Goal: Task Accomplishment & Management: Complete application form

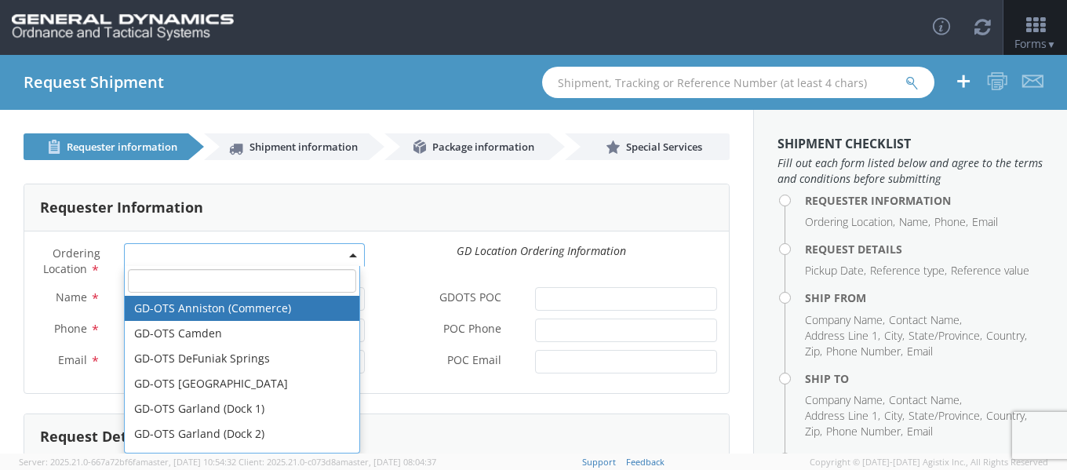
click at [166, 255] on span at bounding box center [244, 255] width 241 height 24
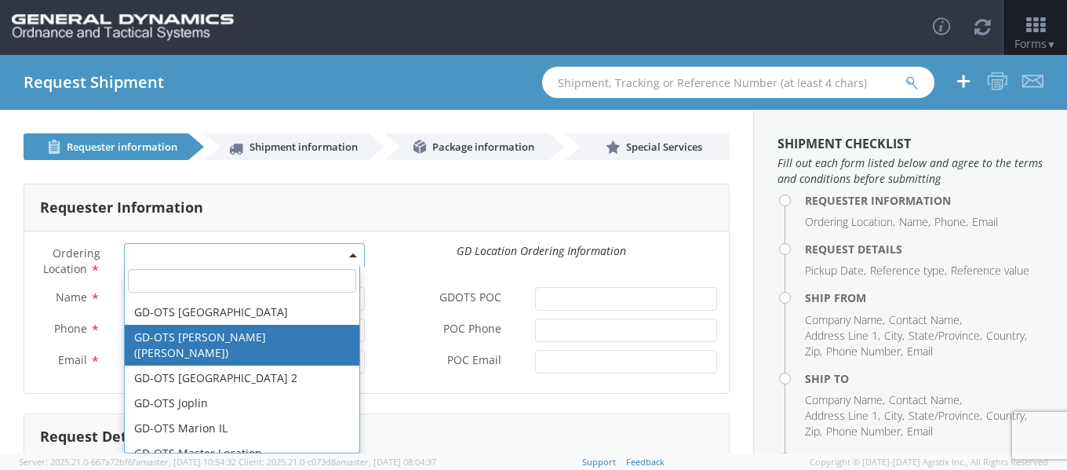
scroll to position [235, 0]
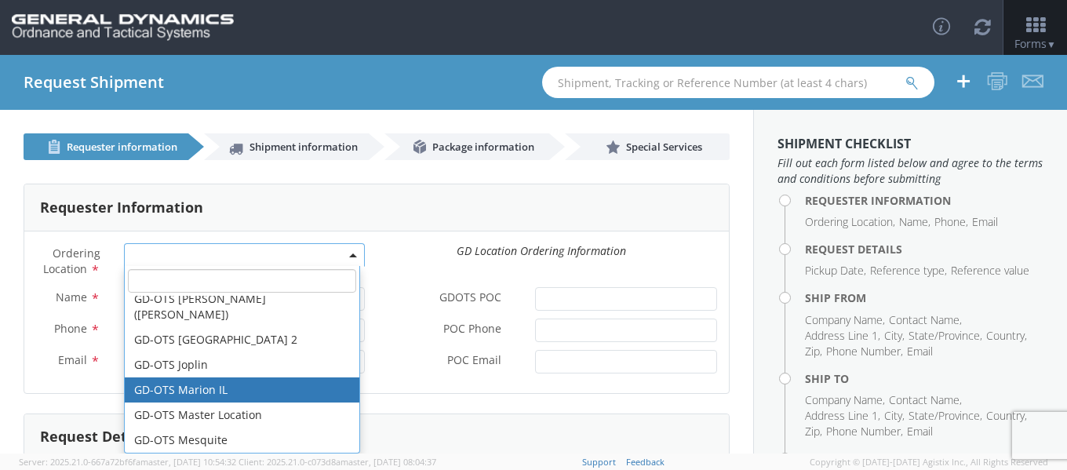
select select "313"
type input "[EMAIL_ADDRESS][DOMAIN_NAME]"
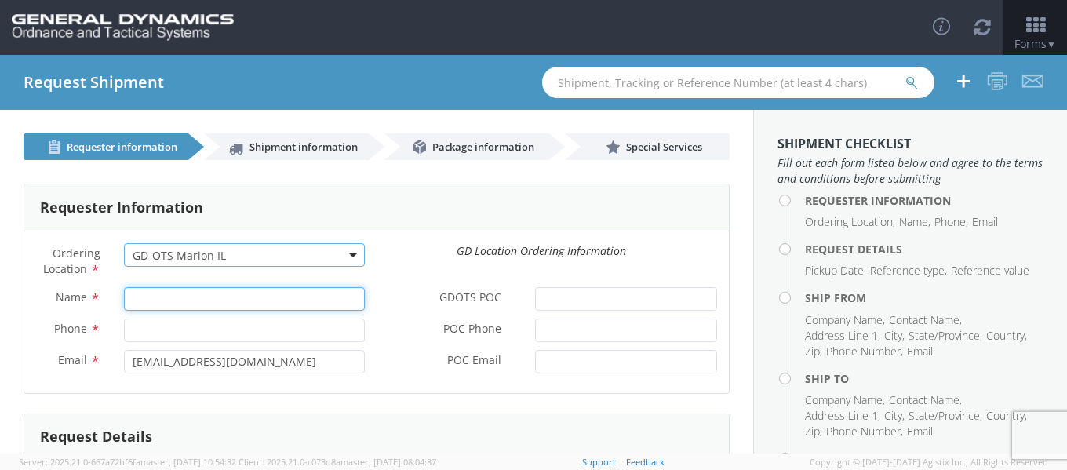
click at [202, 294] on input "Name *" at bounding box center [244, 299] width 241 height 24
paste input "[PERSON_NAME]"
type input "[PERSON_NAME]"
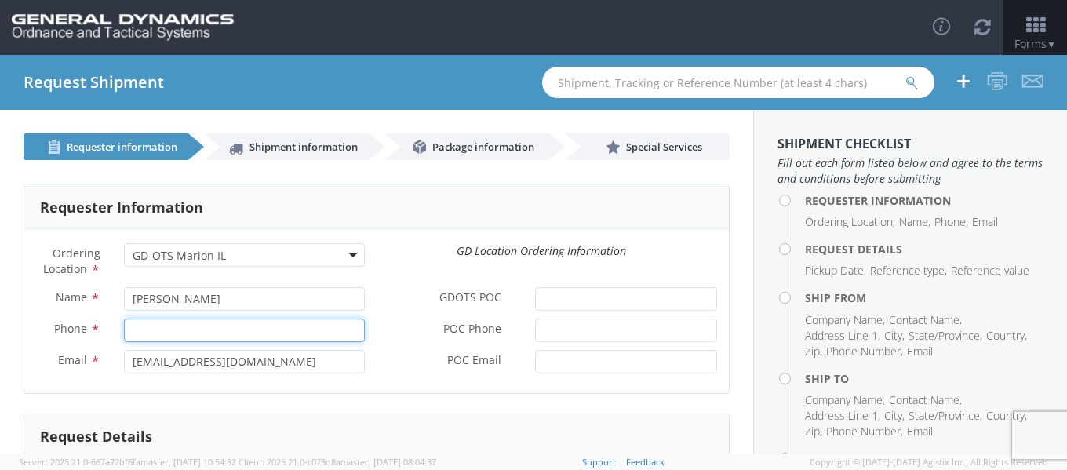
click at [193, 323] on input "Phone *" at bounding box center [244, 331] width 241 height 24
paste input "7272694570"
type input "7272694570"
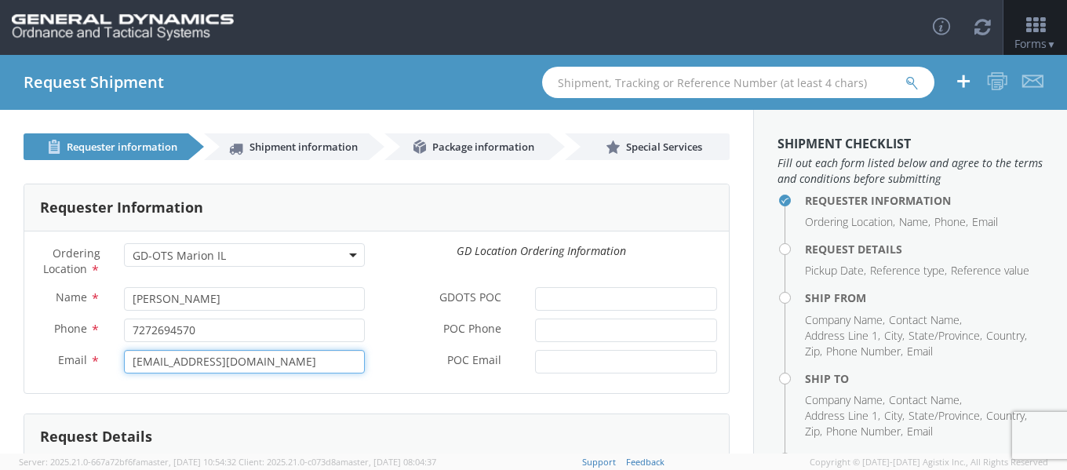
drag, startPoint x: 289, startPoint y: 363, endPoint x: 36, endPoint y: 358, distance: 252.8
click at [36, 358] on div "Email * [EMAIL_ADDRESS][DOMAIN_NAME]" at bounding box center [200, 362] width 352 height 24
paste input "[PERSON_NAME].[PERSON_NAME]"
type input "[PERSON_NAME][EMAIL_ADDRESS][PERSON_NAME][DOMAIN_NAME]"
click at [388, 247] on div "GD Location Ordering Information" at bounding box center [541, 251] width 352 height 16
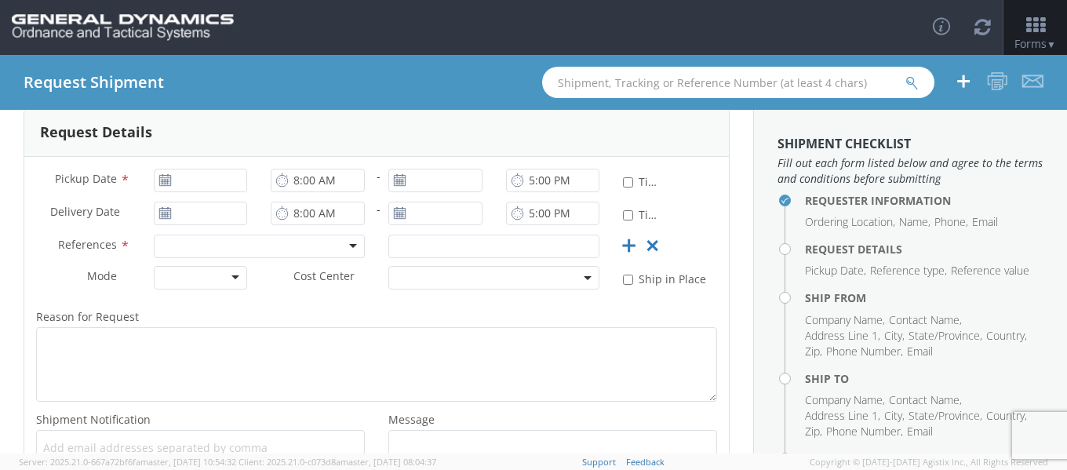
scroll to position [314, 0]
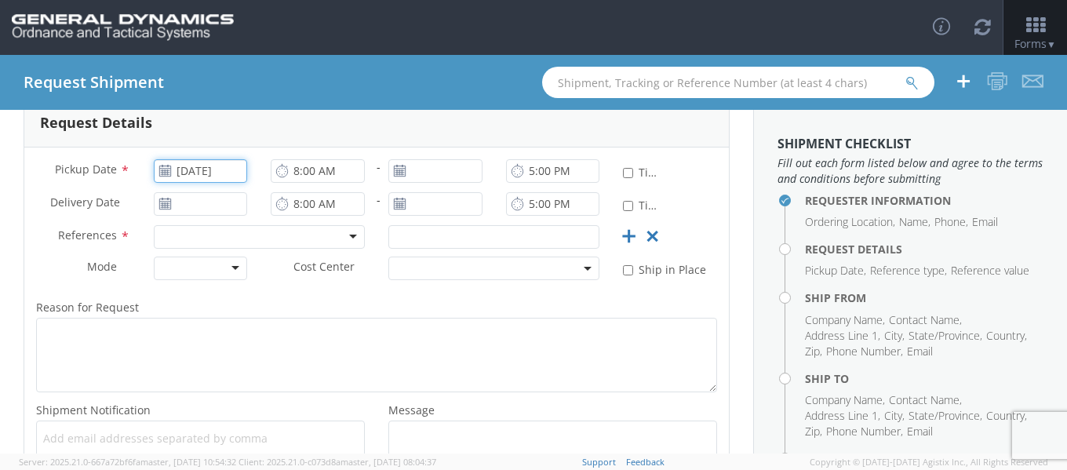
click at [213, 173] on input "[DATE]" at bounding box center [201, 171] width 94 height 24
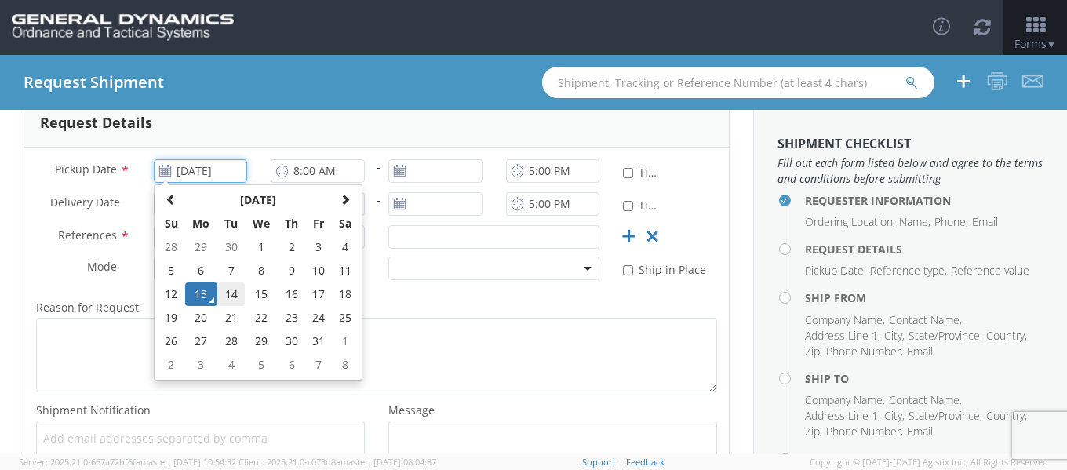
click at [229, 295] on td "14" at bounding box center [230, 295] width 27 height 24
type input "[DATE]"
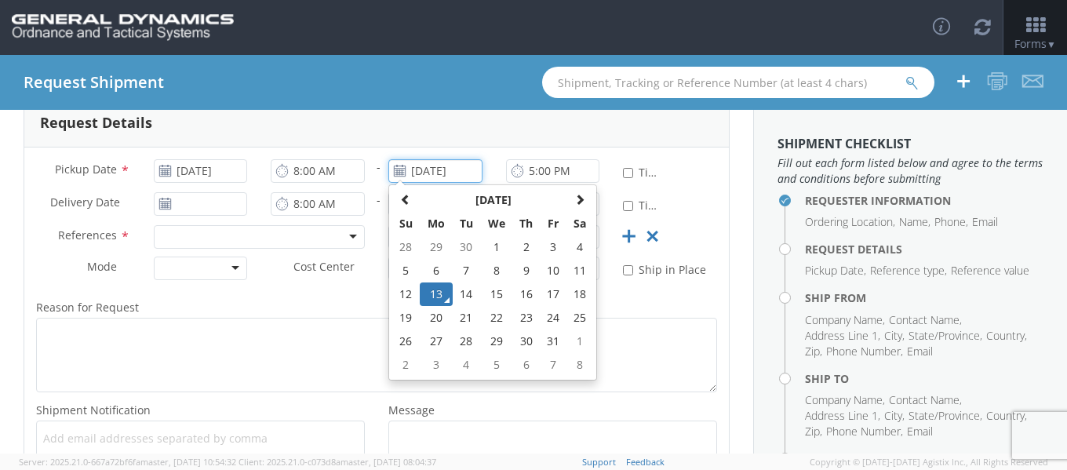
click at [444, 173] on input "[DATE]" at bounding box center [435, 171] width 94 height 24
click at [466, 294] on td "14" at bounding box center [466, 295] width 27 height 24
type input "[DATE]"
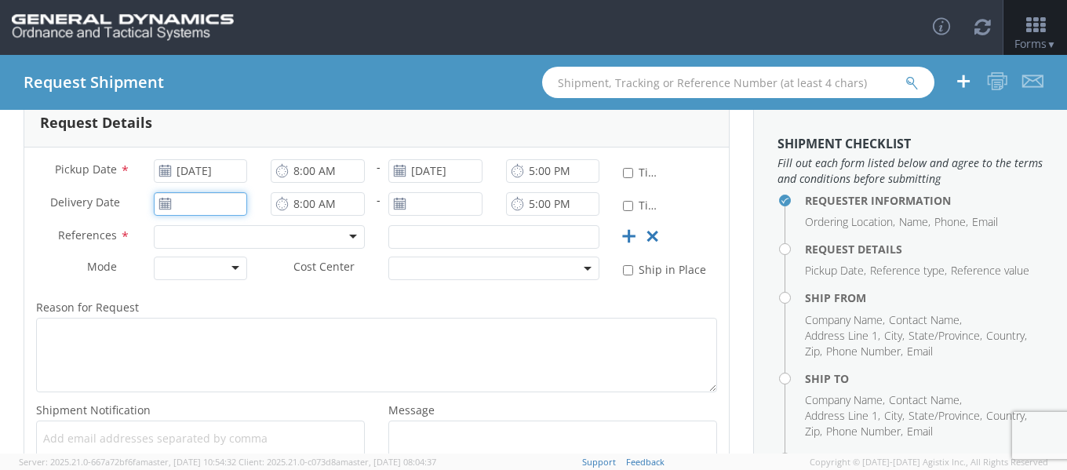
type input "[DATE]"
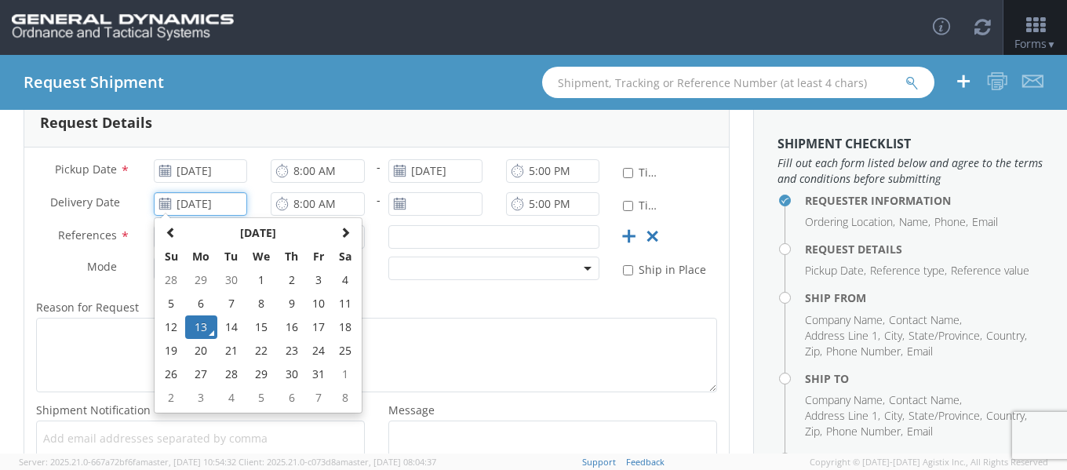
click at [187, 203] on input "[DATE]" at bounding box center [201, 204] width 94 height 24
click at [612, 402] on label "Message *" at bounding box center [553, 410] width 352 height 20
click at [612, 421] on textarea "Message *" at bounding box center [552, 450] width 329 height 59
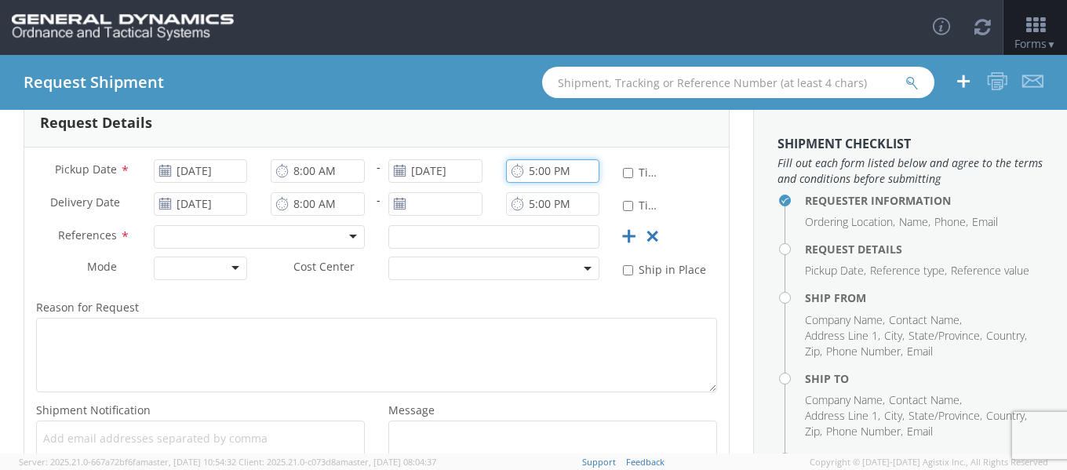
click at [540, 176] on input "5:00 PM" at bounding box center [553, 171] width 94 height 24
type input "4:00 PM"
click at [457, 133] on div "Request Details" at bounding box center [376, 123] width 705 height 47
click at [301, 166] on input "8:00 AM" at bounding box center [318, 171] width 94 height 24
click at [303, 168] on input "8:00 AM" at bounding box center [318, 171] width 94 height 24
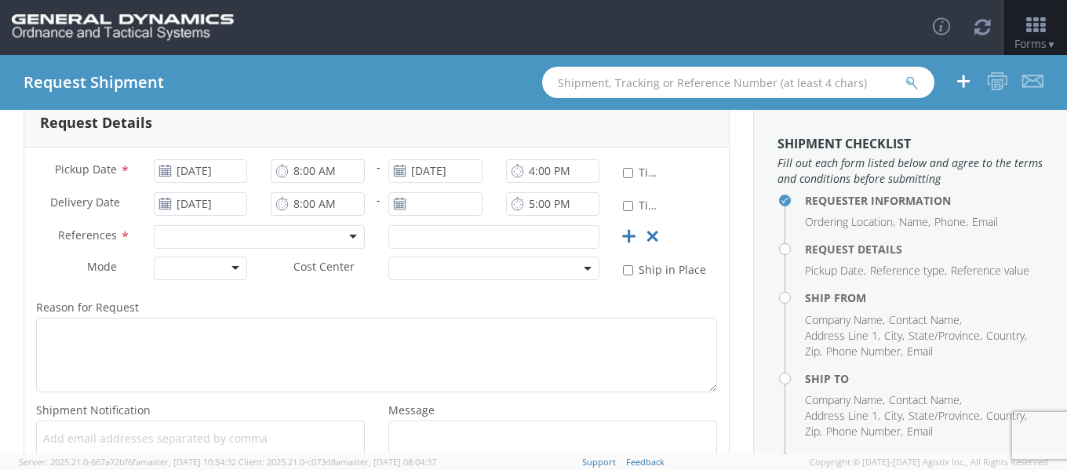
click at [358, 130] on div "Request Details" at bounding box center [376, 123] width 705 height 47
click at [289, 169] on input "8:00 AM" at bounding box center [318, 171] width 94 height 24
type input "9:00 AM"
click at [362, 123] on div "Request Details" at bounding box center [376, 123] width 705 height 47
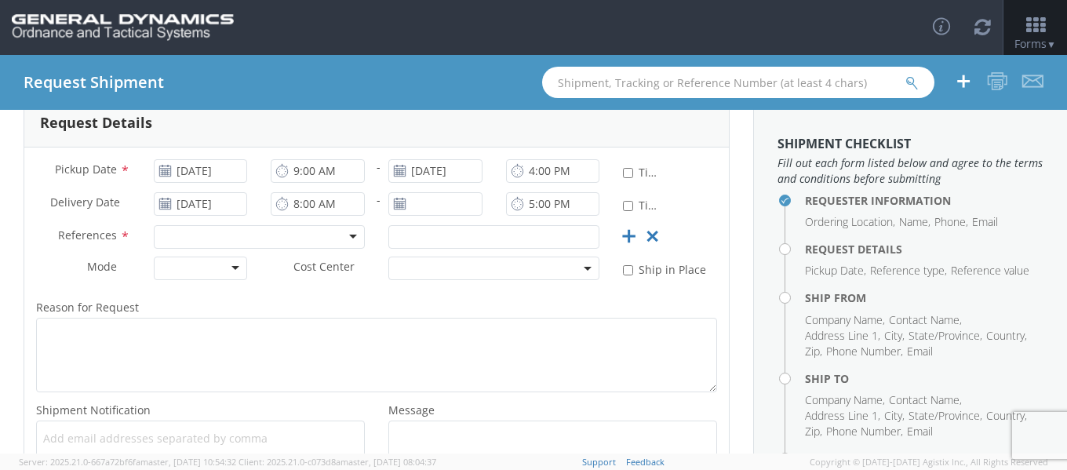
click at [279, 230] on div at bounding box center [259, 237] width 211 height 24
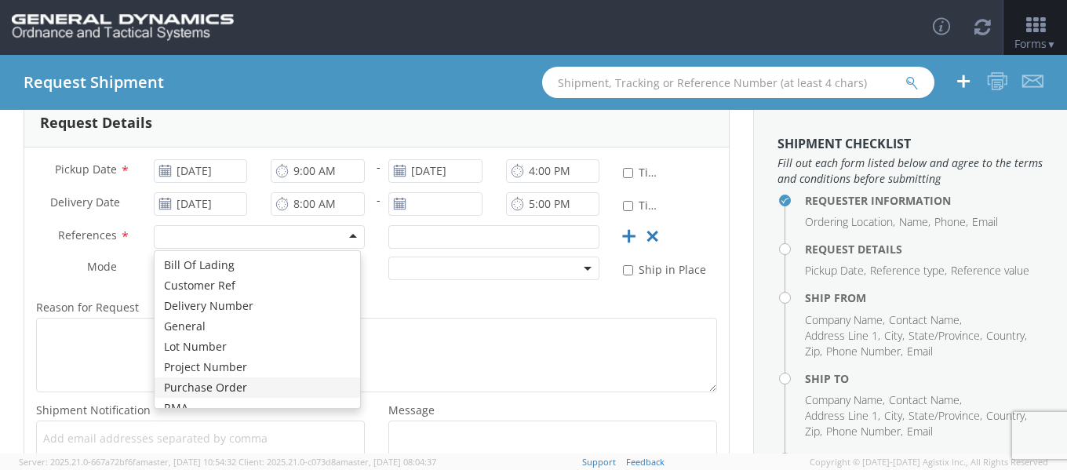
scroll to position [0, 0]
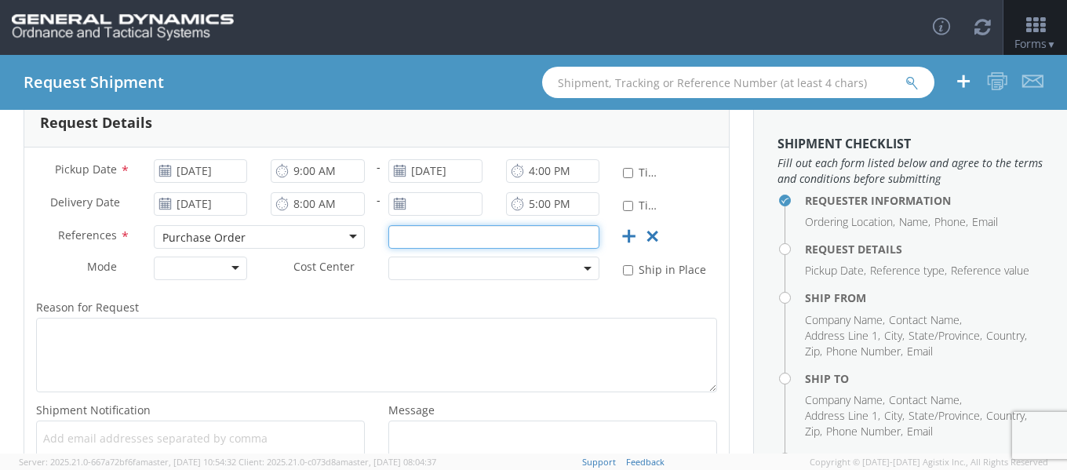
click at [563, 235] on input "text" at bounding box center [493, 237] width 211 height 24
click at [406, 235] on input "900087" at bounding box center [493, 237] width 211 height 24
type input "90087"
click at [388, 303] on label "Reason for Request *" at bounding box center [376, 307] width 705 height 20
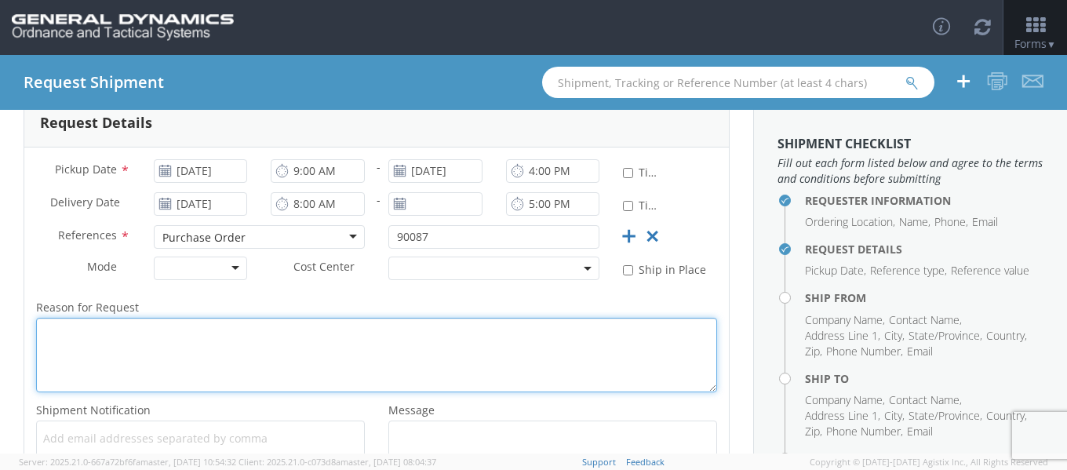
click at [388, 318] on textarea "Reason for Request *" at bounding box center [376, 355] width 681 height 75
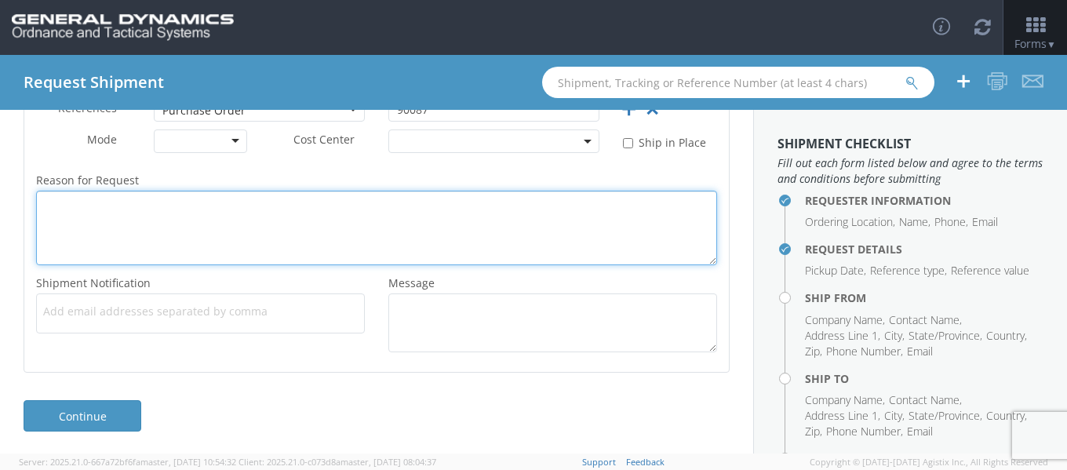
scroll to position [443, 0]
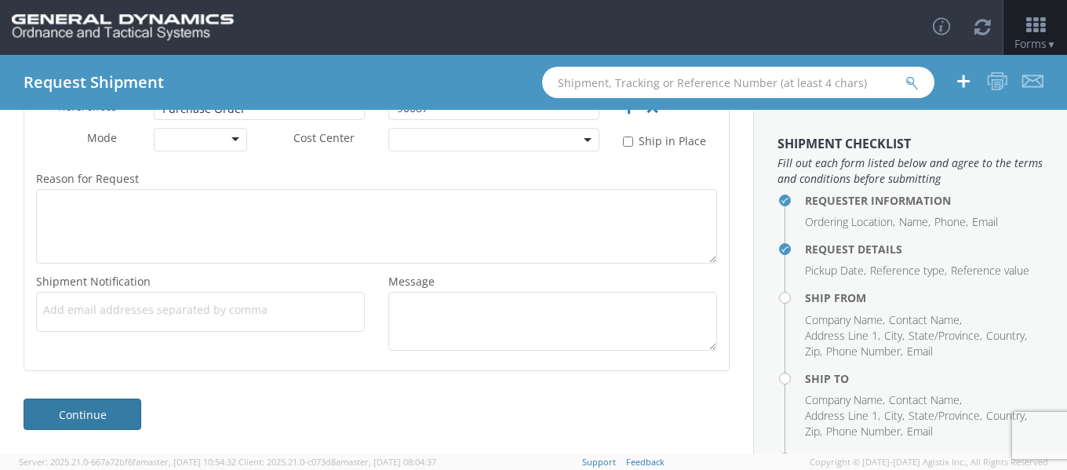
click at [119, 418] on link "Continue" at bounding box center [83, 414] width 118 height 31
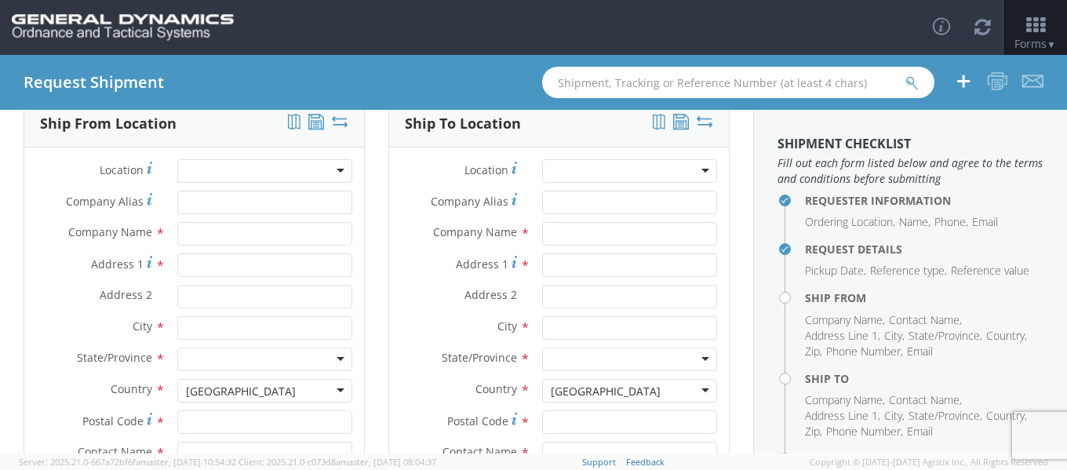
scroll to position [0, 0]
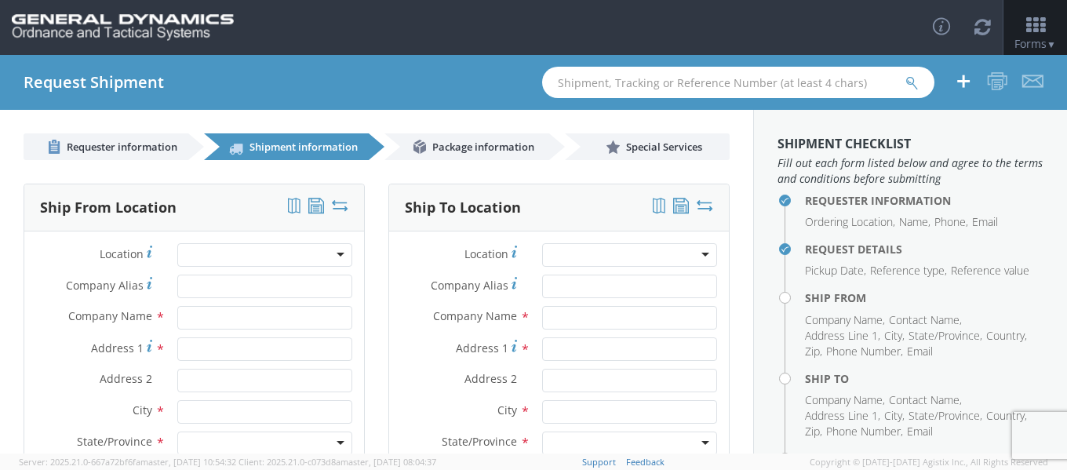
click at [219, 257] on div at bounding box center [264, 255] width 175 height 24
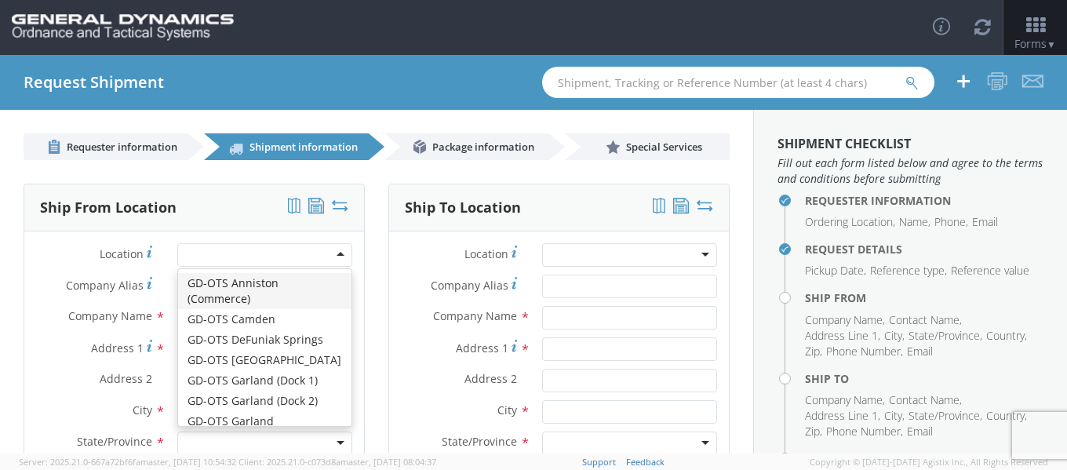
click at [0, 268] on div "Requester Information Ordering Location * GD-OTS Anniston (Commerce) GD-OTS [GE…" at bounding box center [376, 402] width 753 height 484
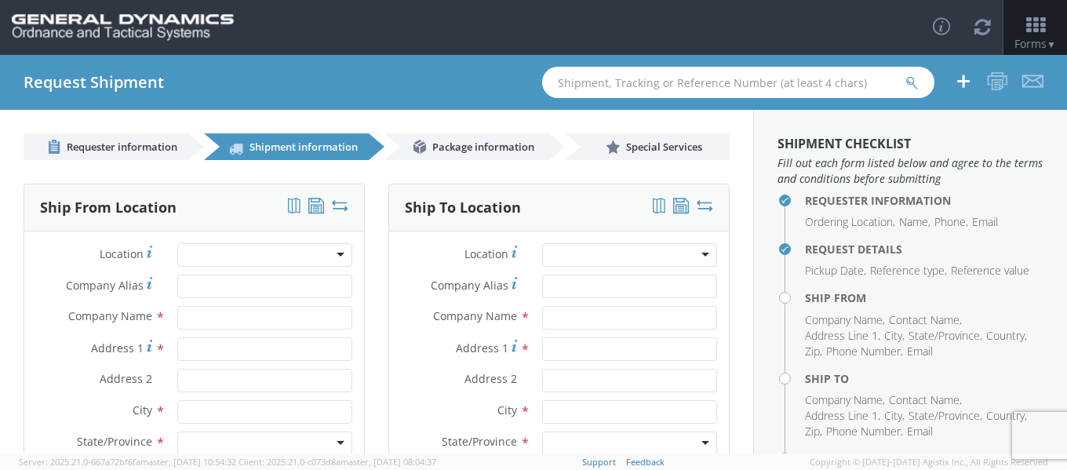
scroll to position [78, 0]
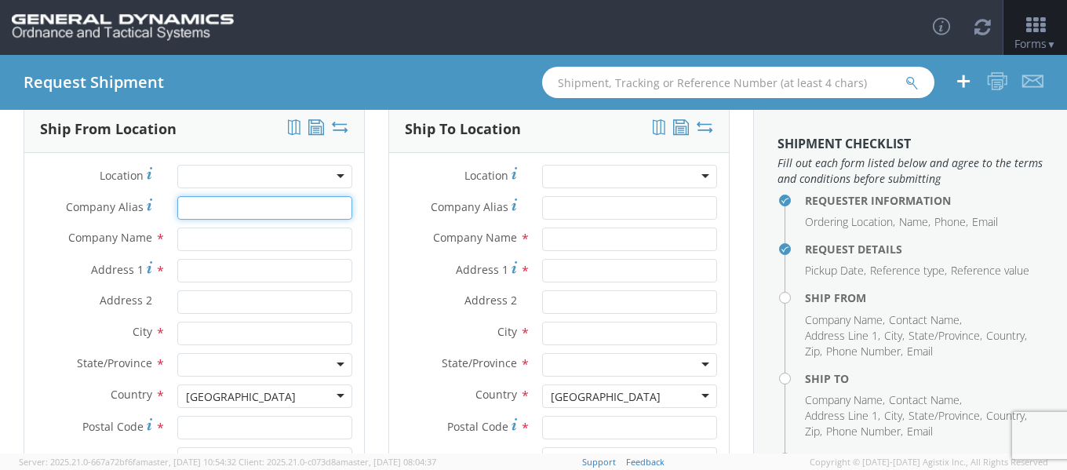
click at [219, 208] on input "Company Alias *" at bounding box center [264, 208] width 175 height 24
type input "[PERSON_NAME] Corporation"
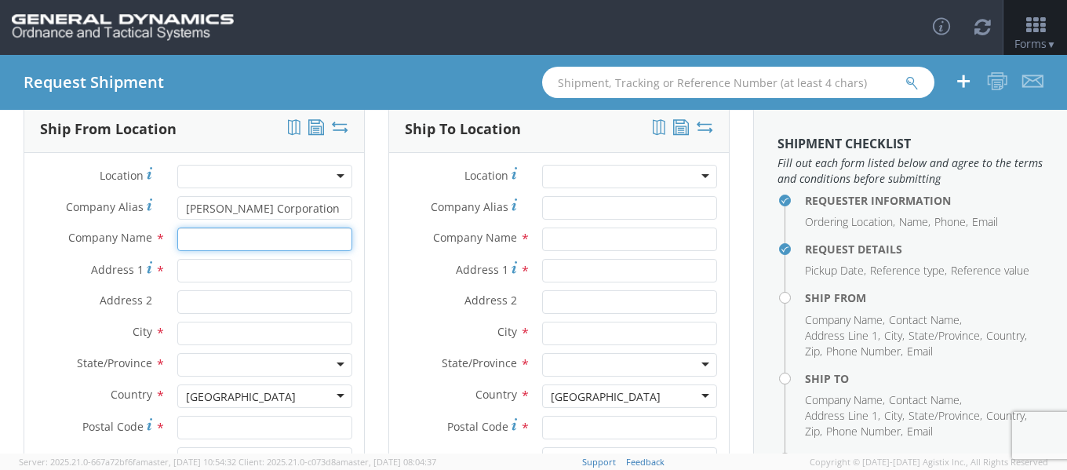
type input "[PERSON_NAME] Corporation"
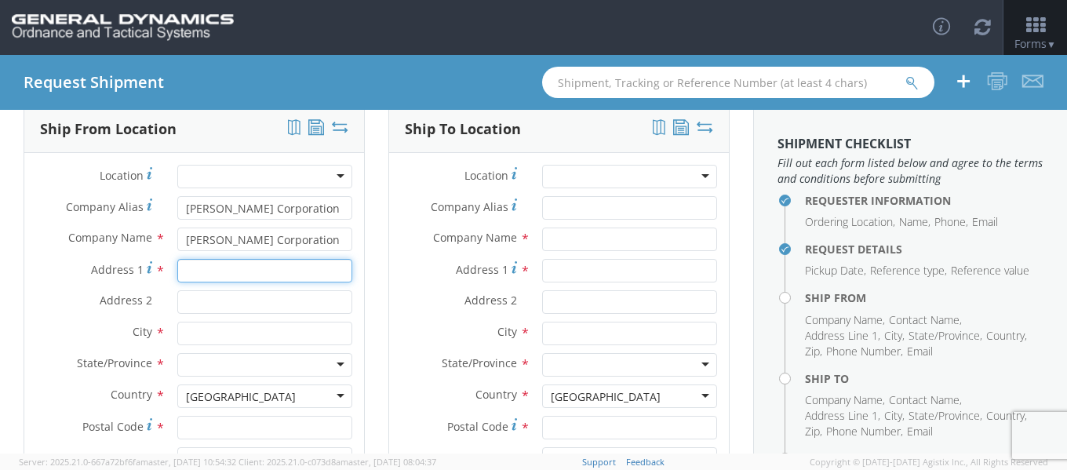
type input "[STREET_ADDRESS]"
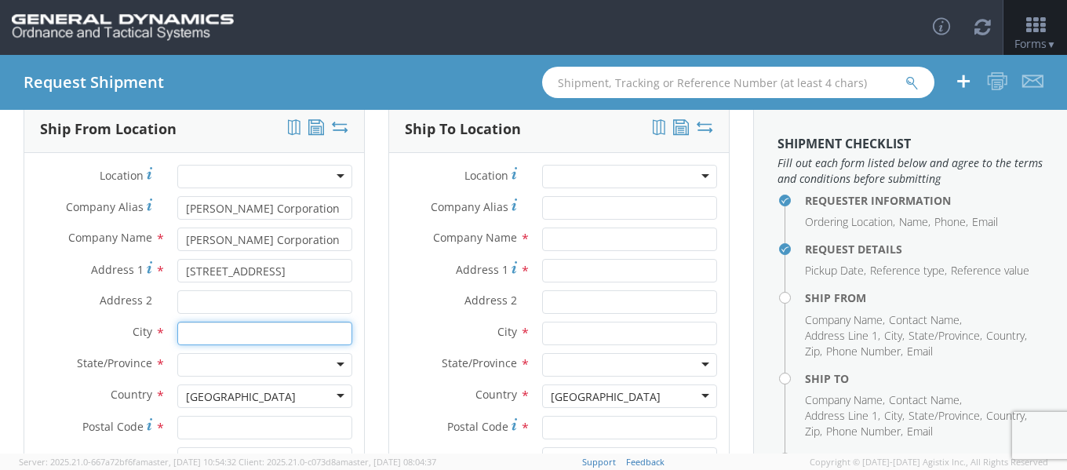
type input "paterson"
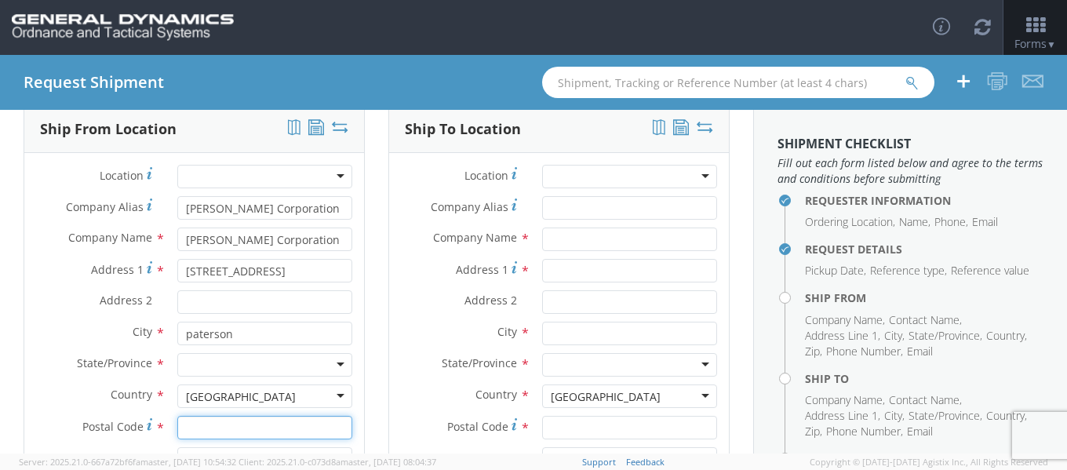
type input "07513"
type input "[PERSON_NAME]"
type input "8622579036"
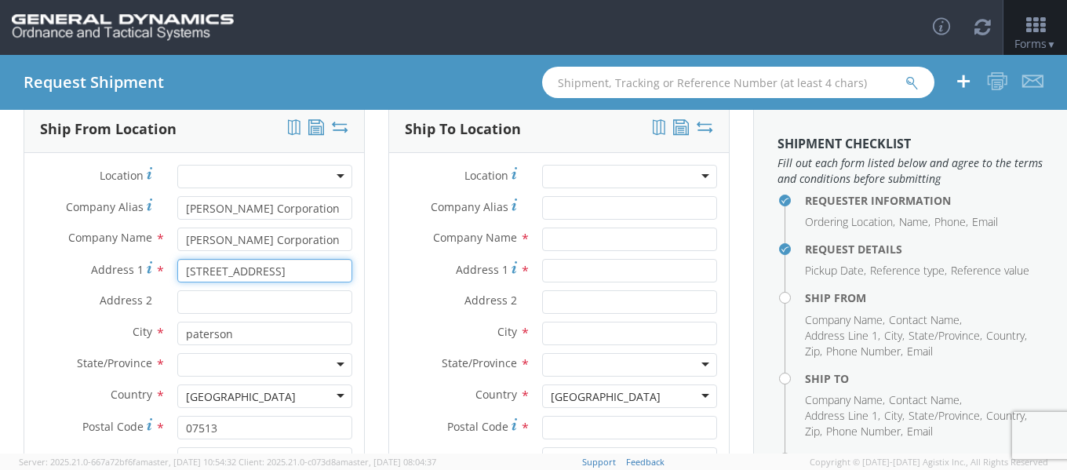
click at [221, 272] on input "[STREET_ADDRESS]" at bounding box center [264, 271] width 175 height 24
click at [216, 272] on input "[STREET_ADDRESS]" at bounding box center [264, 271] width 175 height 24
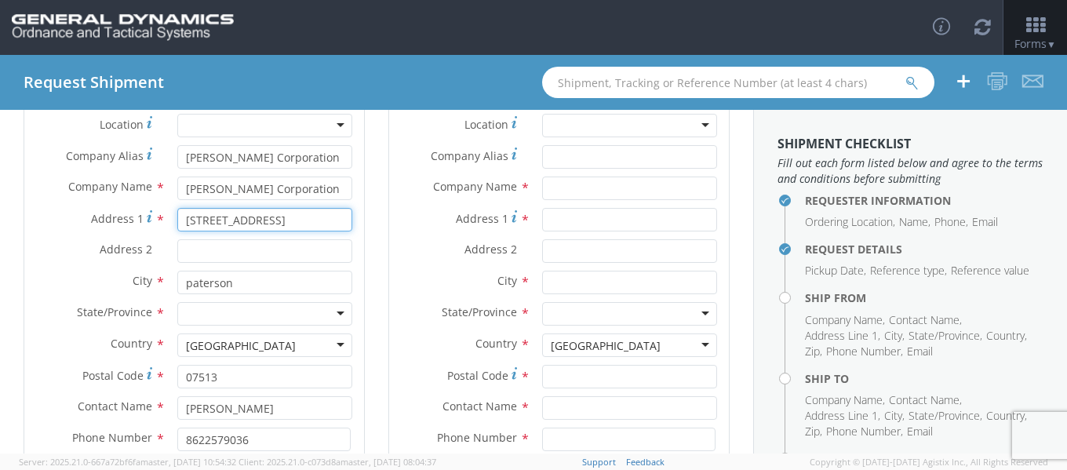
scroll to position [157, 0]
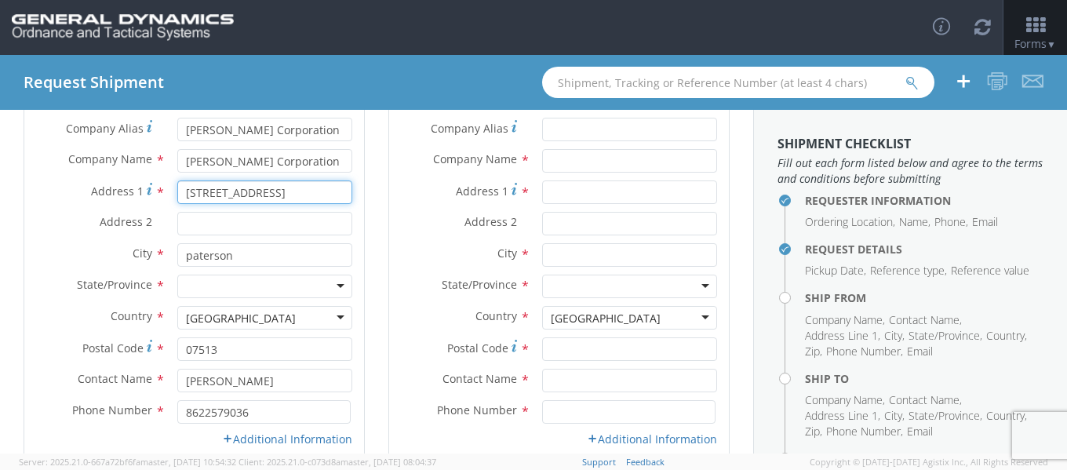
type input "[STREET_ADDRESS]"
click at [248, 291] on div at bounding box center [264, 287] width 175 height 24
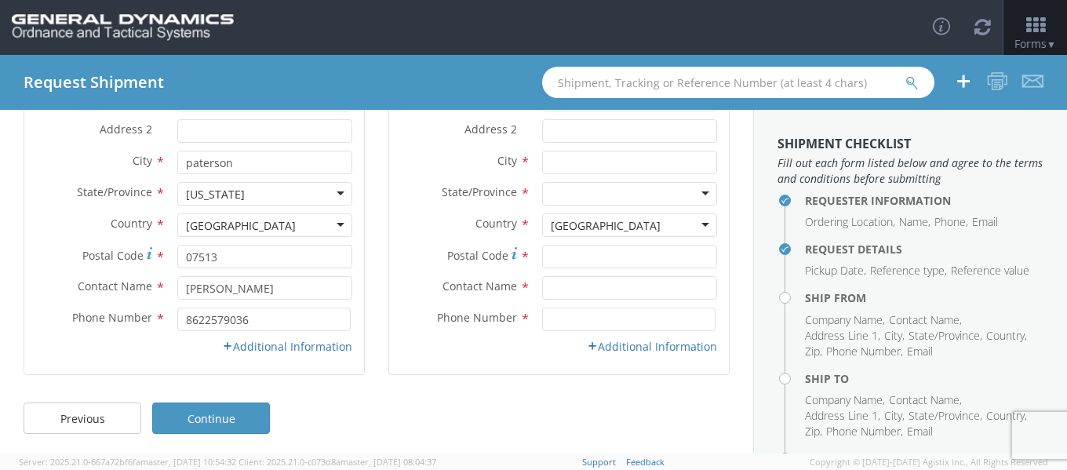
scroll to position [253, 0]
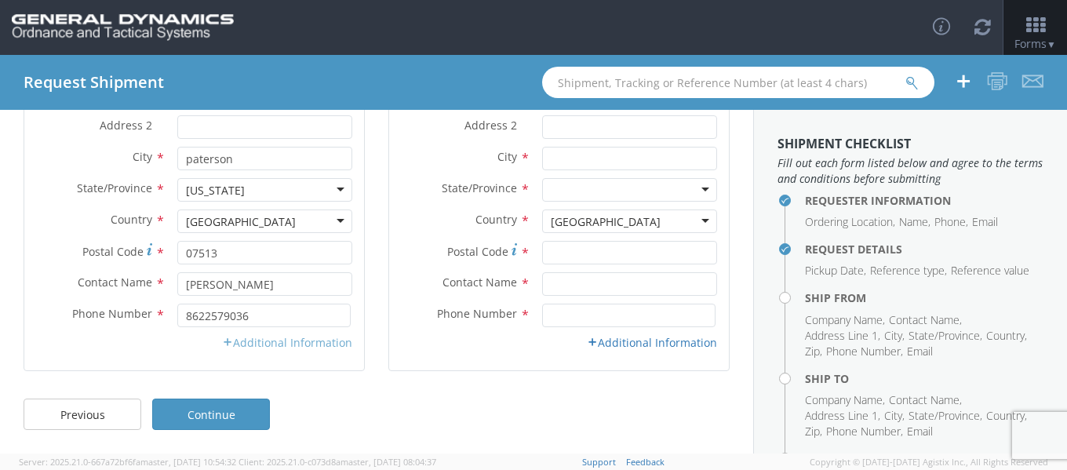
click at [308, 343] on link "Additional Information" at bounding box center [287, 342] width 130 height 15
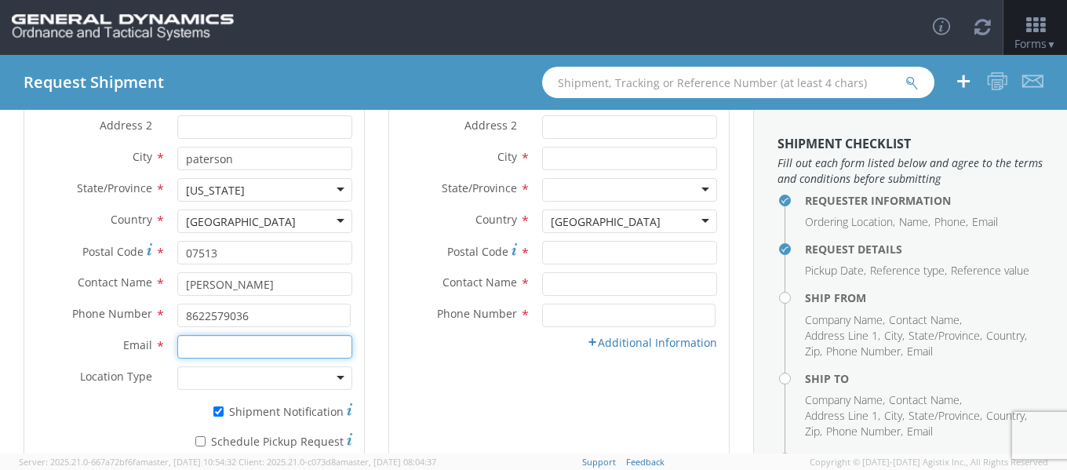
click at [240, 349] on input "Email *" at bounding box center [264, 347] width 175 height 24
type input "[EMAIL_ADDRESS][DOMAIN_NAME]"
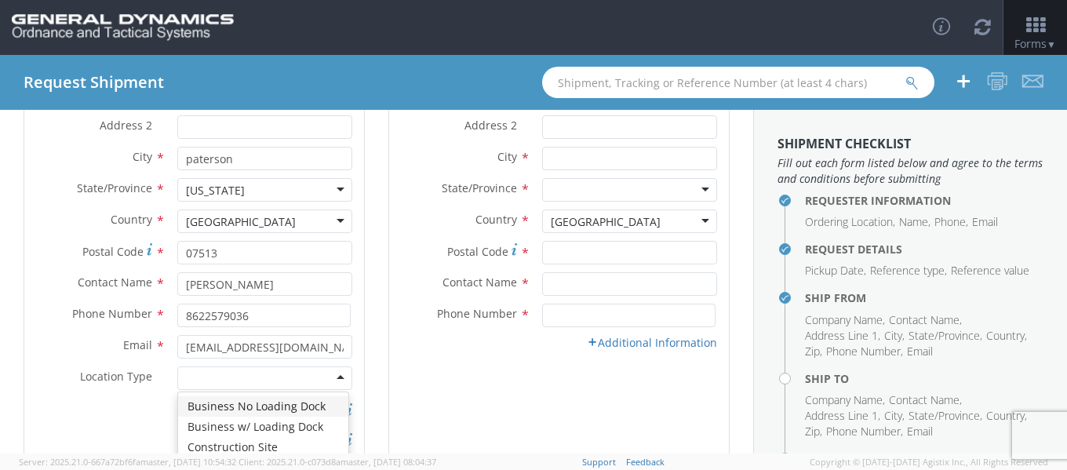
click at [301, 370] on div at bounding box center [264, 379] width 175 height 24
click at [294, 377] on div "Business w/ Loading Dock" at bounding box center [254, 379] width 136 height 16
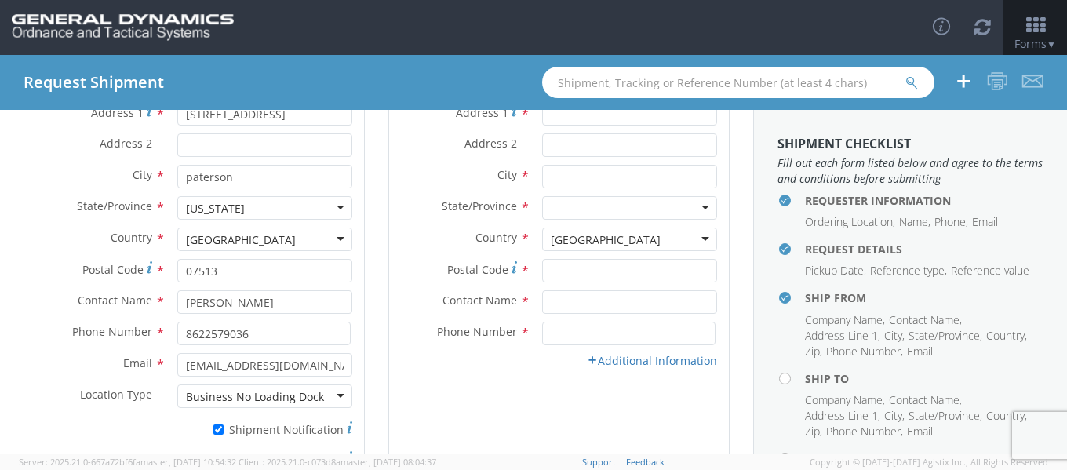
scroll to position [0, 0]
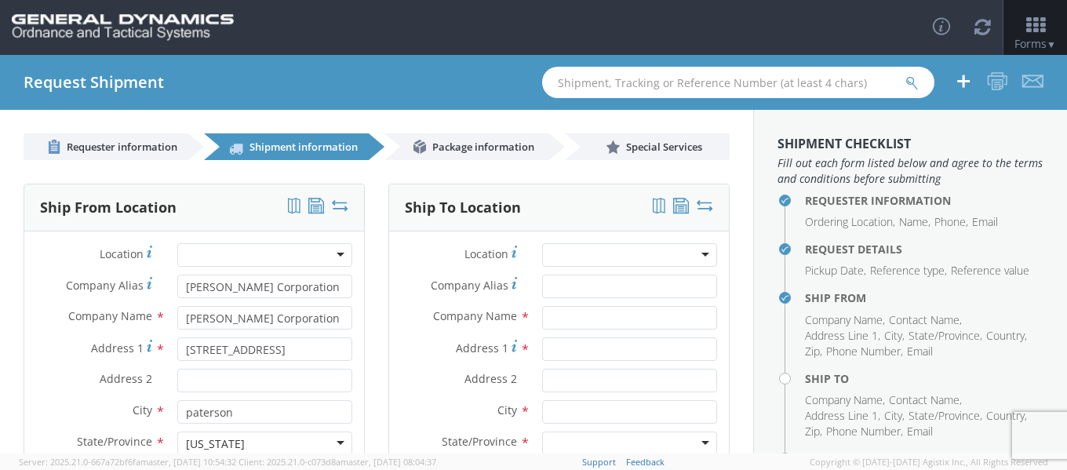
click at [549, 259] on div at bounding box center [629, 255] width 175 height 24
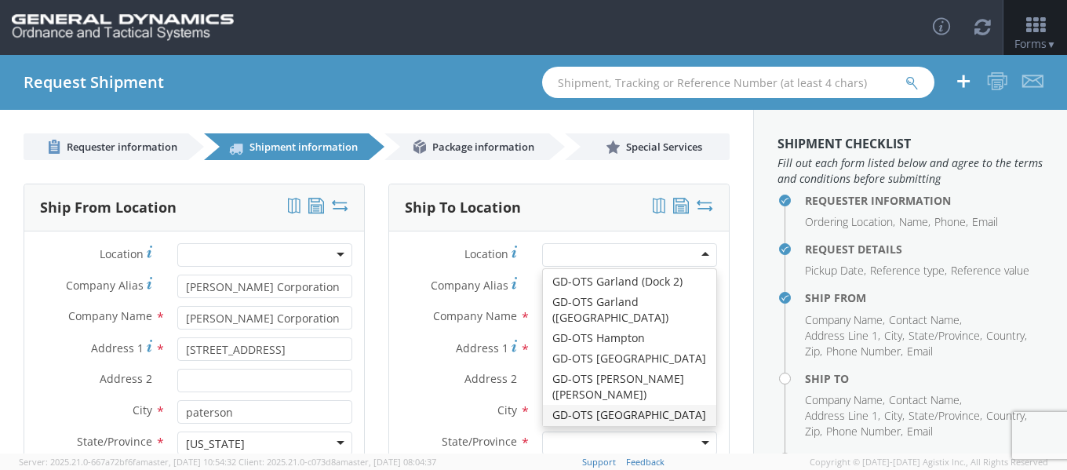
scroll to position [157, 0]
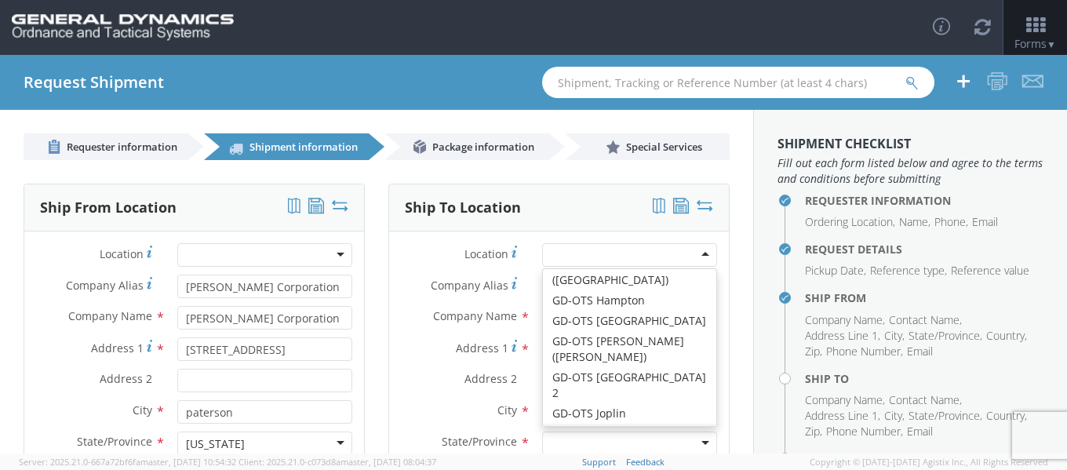
type input "GD-OTS Marion IL"
type input "[STREET_ADDRESS][PERSON_NAME]"
type input "[PERSON_NAME]"
type input "62959"
type input "[PHONE_NUMBER]"
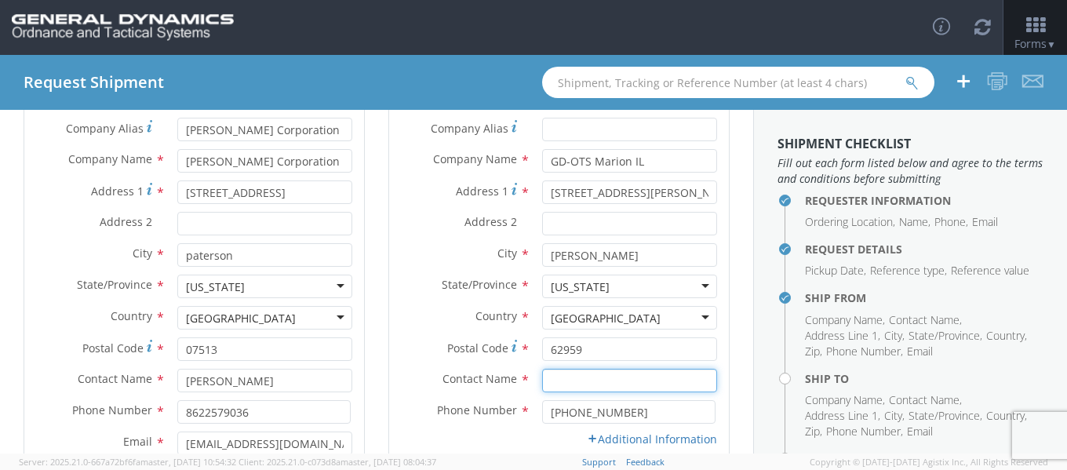
click at [597, 392] on div "Contact Name *" at bounding box center [559, 384] width 340 height 31
type input "[PERSON_NAME]"
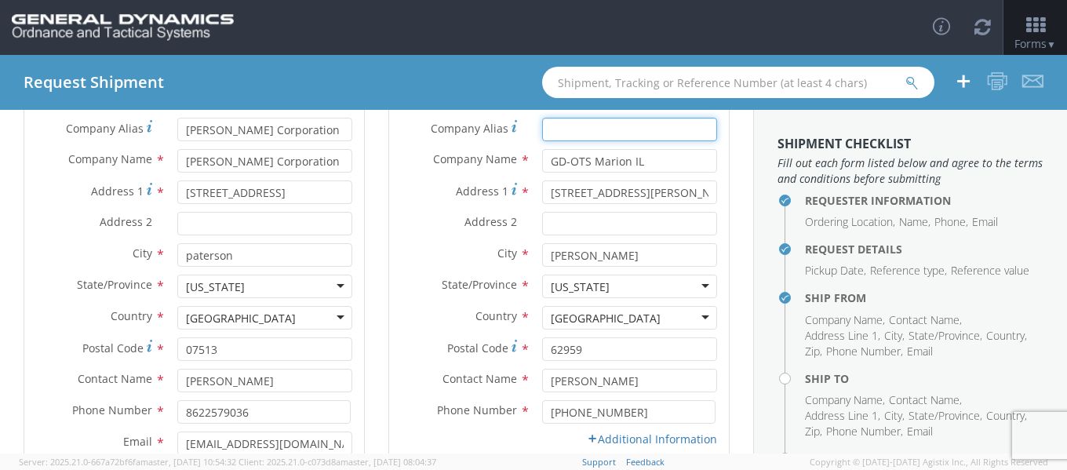
type input "GD-OTS Marion IL"
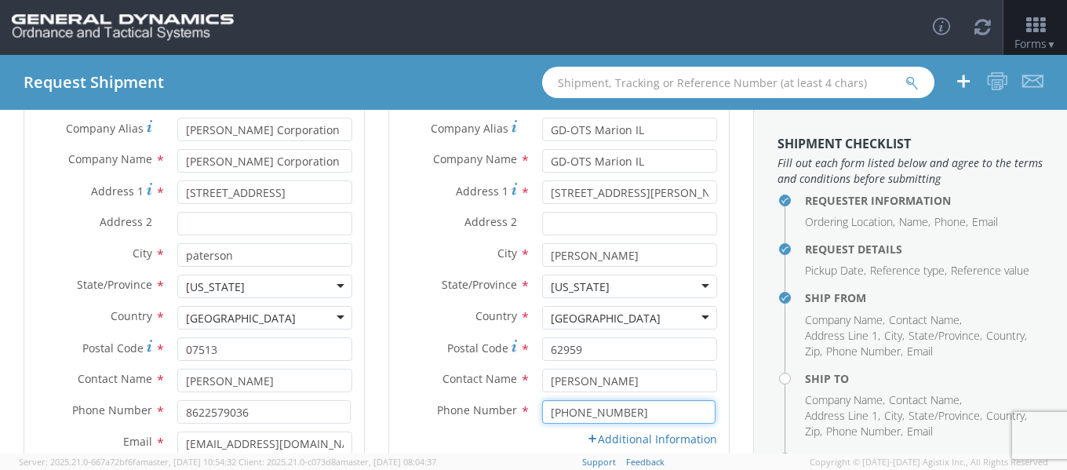
type input "6189939461"
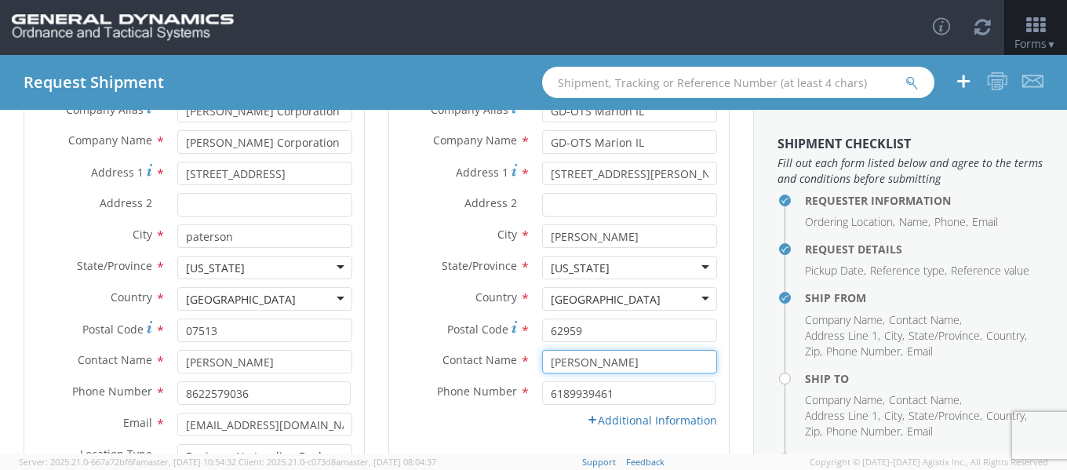
scroll to position [235, 0]
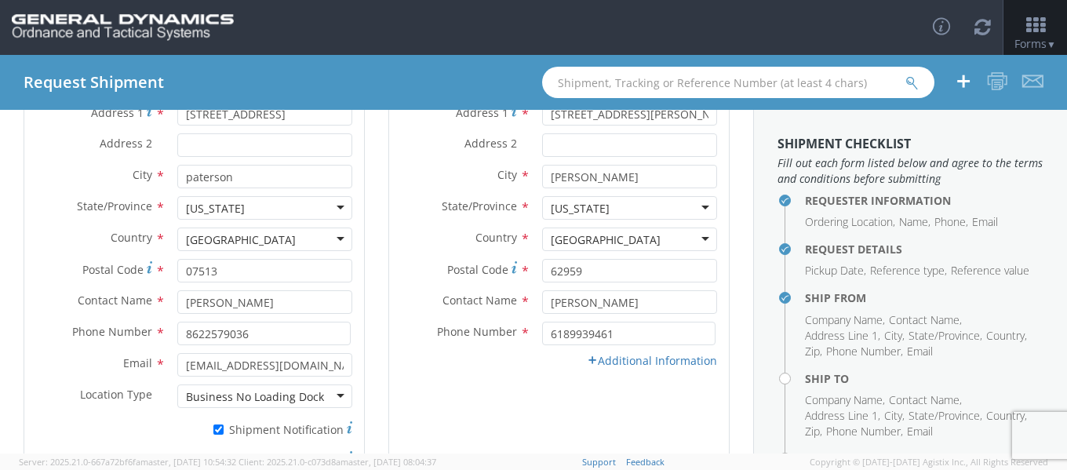
click at [648, 371] on div "Email * Location Type * Business w/ Loading Dock Business w/ Loading Dock Busin…" at bounding box center [559, 365] width 340 height 24
click at [647, 366] on link "Additional Information" at bounding box center [652, 360] width 130 height 15
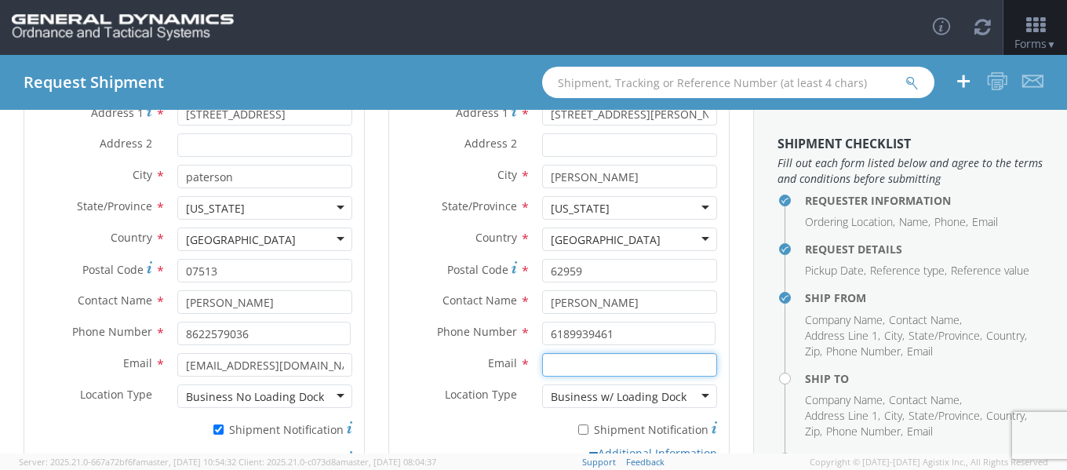
click at [595, 375] on input "Email *" at bounding box center [629, 365] width 175 height 24
paste input "[PERSON_NAME][EMAIL_ADDRESS][PERSON_NAME][DOMAIN_NAME]"
type input "[PERSON_NAME][EMAIL_ADDRESS][PERSON_NAME][DOMAIN_NAME]"
click at [731, 270] on div "Requester Information Ordering Location * GD-OTS Anniston (Commerce) GD-OTS [GE…" at bounding box center [376, 228] width 753 height 607
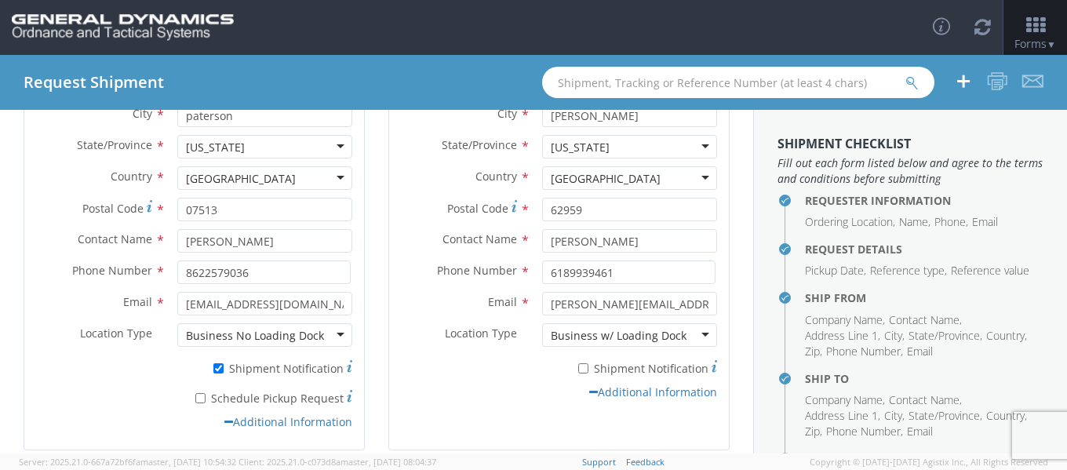
scroll to position [376, 0]
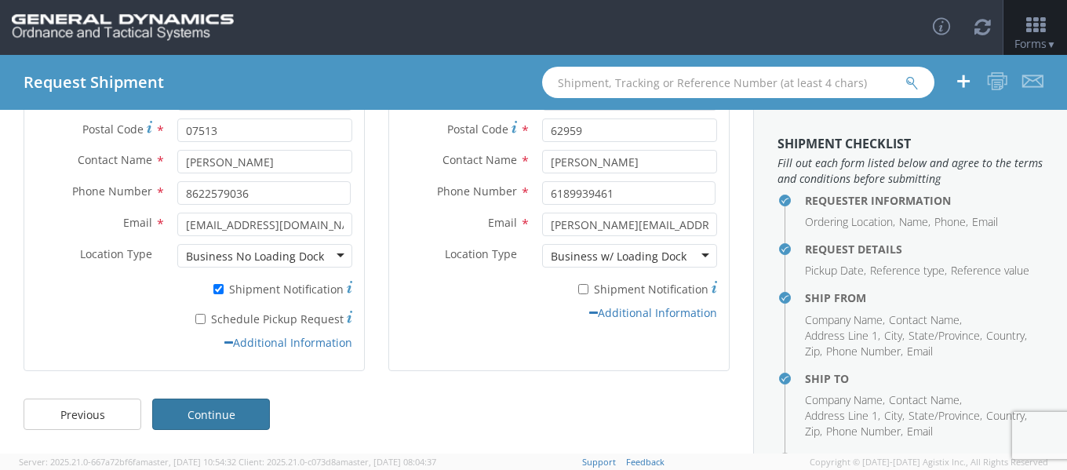
click at [220, 403] on link "Continue" at bounding box center [211, 414] width 118 height 31
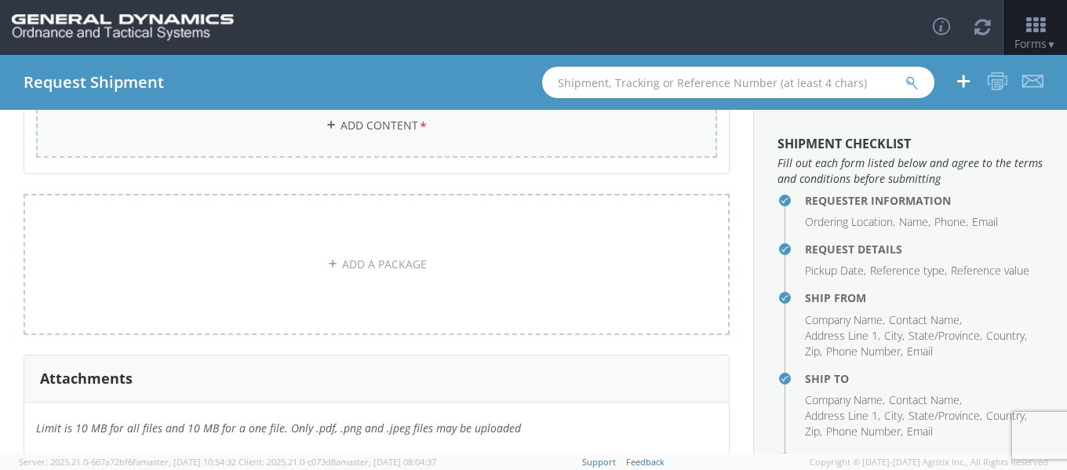
scroll to position [0, 0]
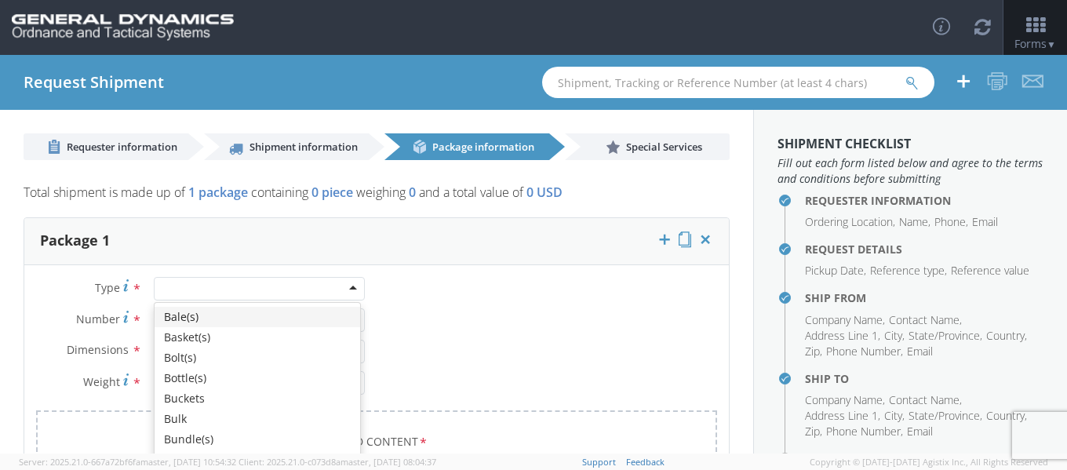
click at [244, 286] on div at bounding box center [259, 289] width 211 height 24
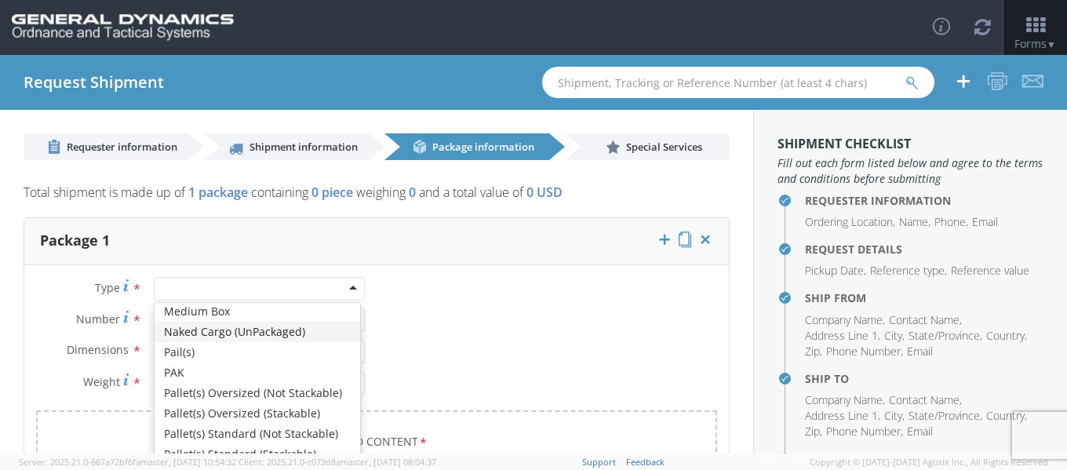
scroll to position [471, 0]
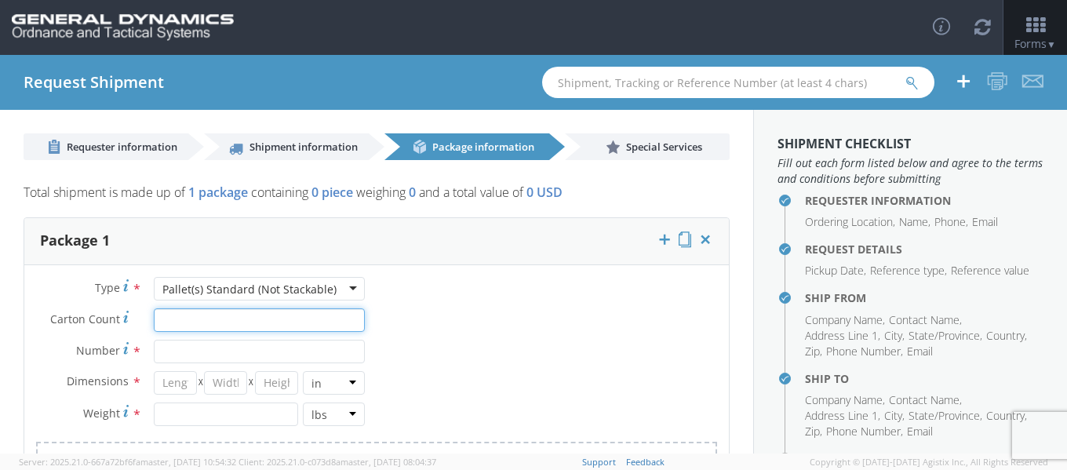
click at [239, 320] on input "Carton Count *" at bounding box center [259, 320] width 211 height 24
type input "1"
type input "54"
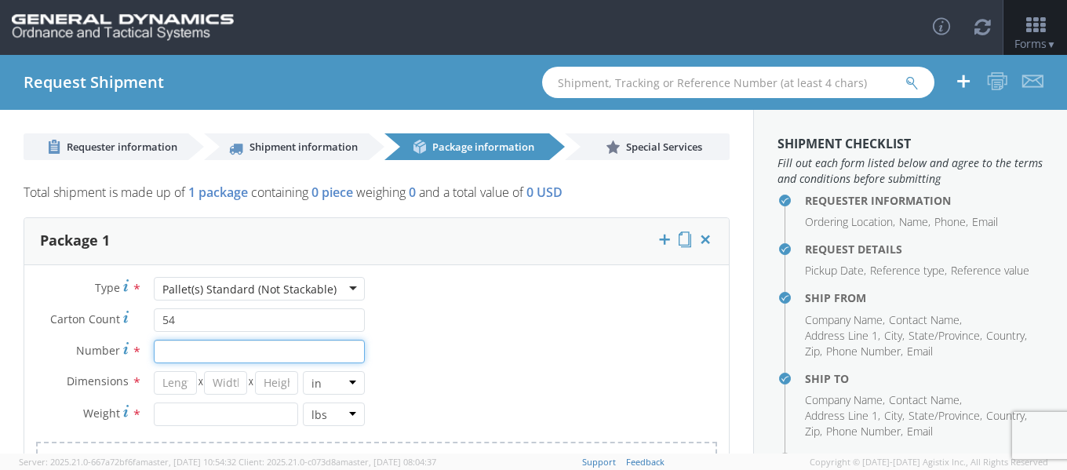
click at [248, 351] on input "Number *" at bounding box center [259, 352] width 211 height 24
type input "1"
click at [162, 383] on input "number" at bounding box center [175, 383] width 43 height 24
type input "-1"
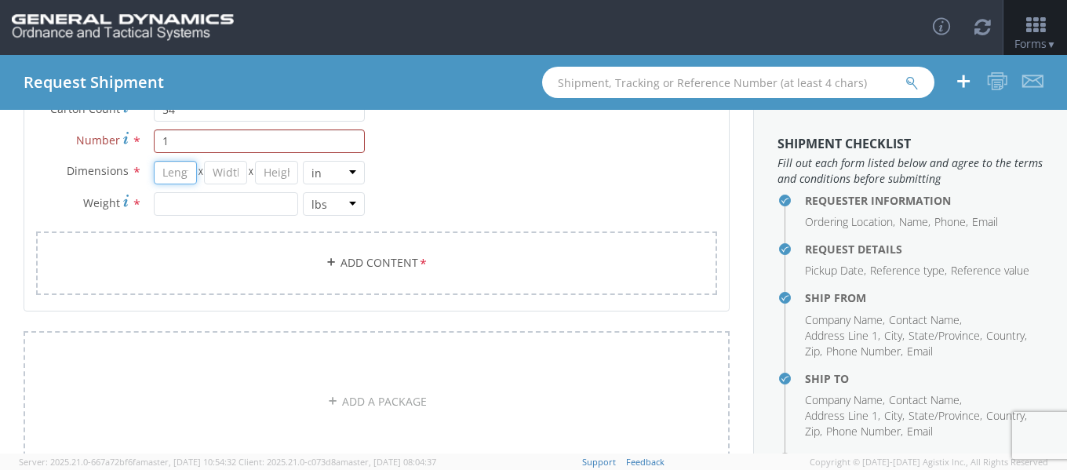
scroll to position [235, 0]
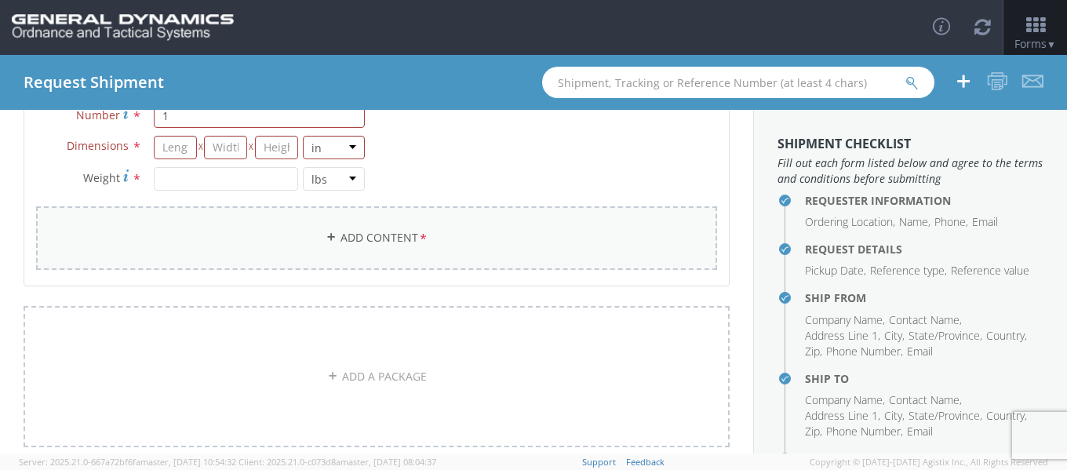
click at [237, 208] on link "Add Content *" at bounding box center [376, 238] width 681 height 64
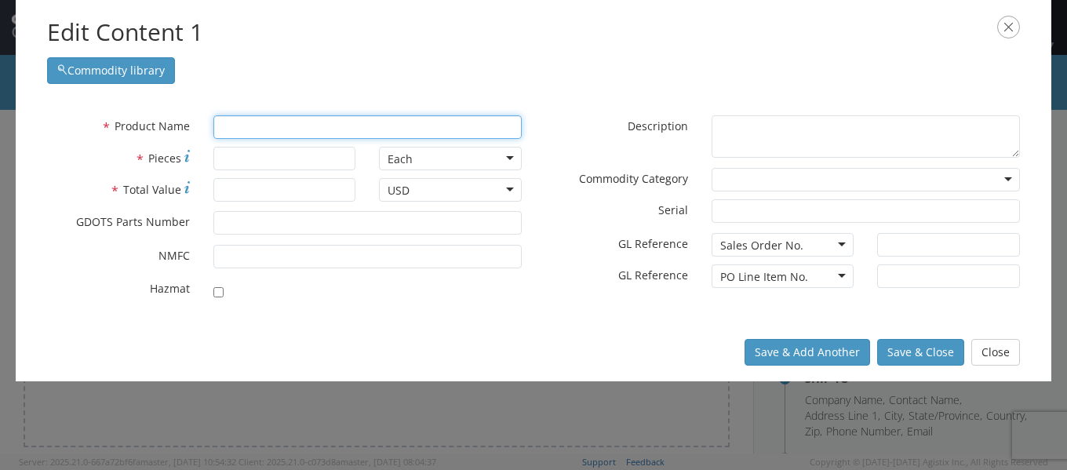
click at [460, 126] on input "text" at bounding box center [367, 127] width 308 height 24
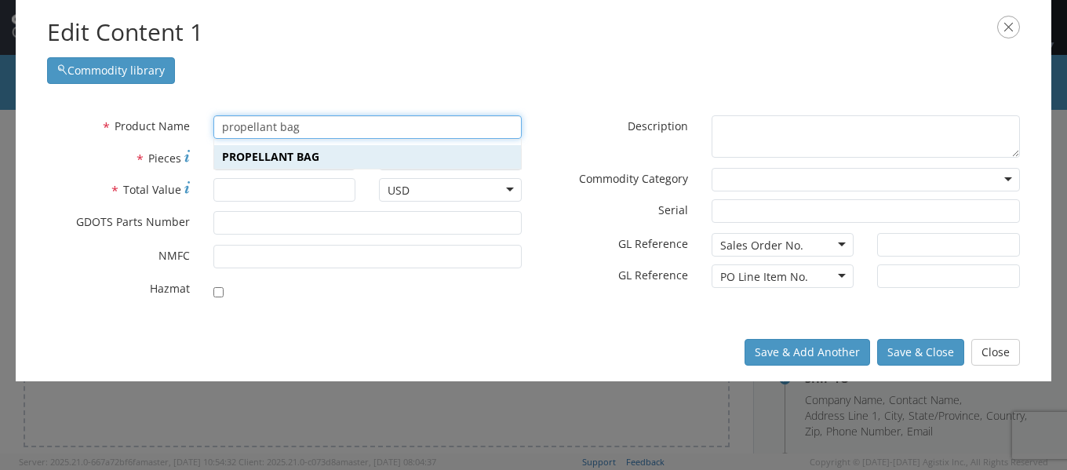
click at [411, 162] on div "PROPELLANT BAG" at bounding box center [367, 157] width 307 height 24
type input "PROPELLANT BAG"
type input "12953553"
checkbox input "true"
type textarea "PROPELLANT BAG"
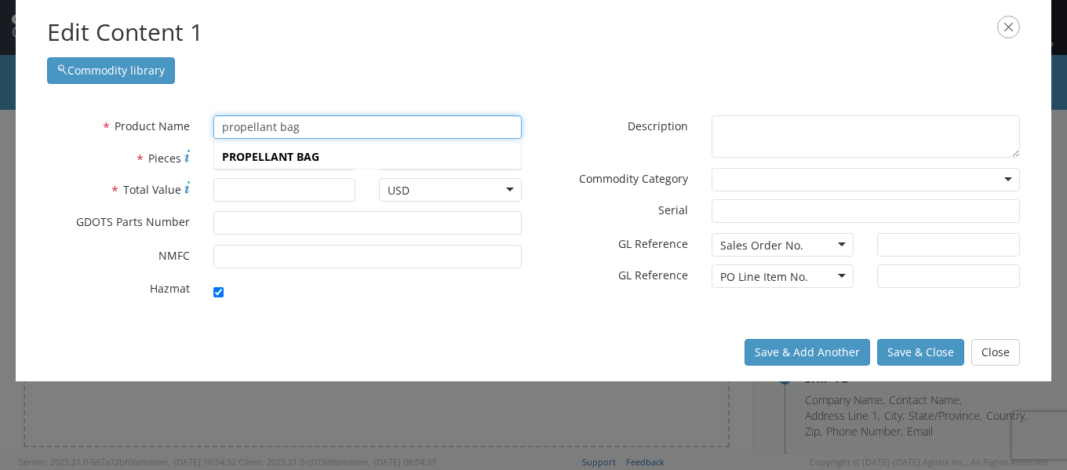
type input "[PERSON_NAME],[GEOGRAPHIC_DATA]"
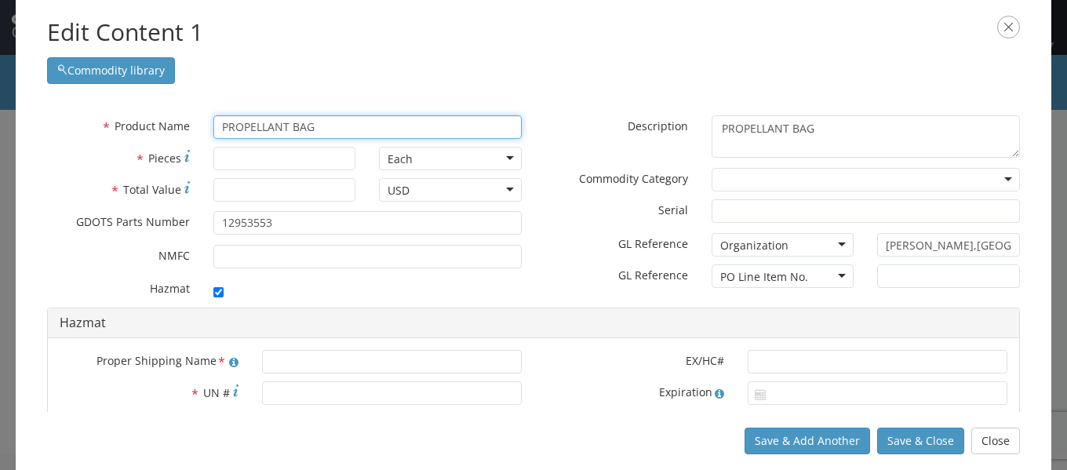
type input "PROPELLANT BAG"
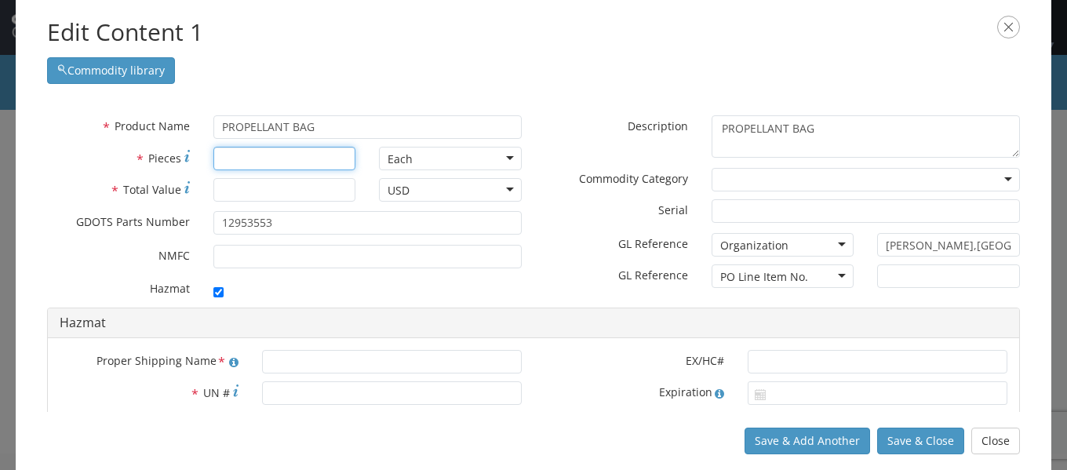
click at [255, 153] on input "* Pieces" at bounding box center [284, 159] width 143 height 24
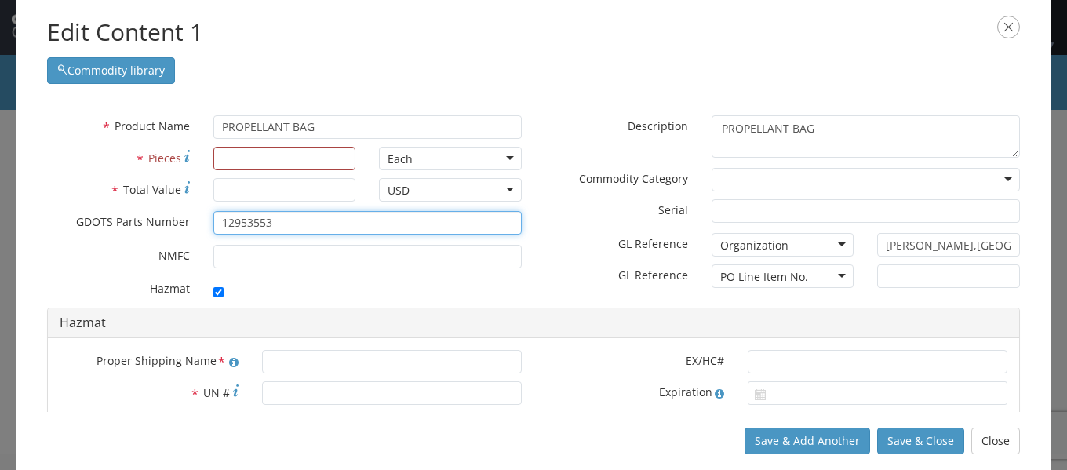
click at [283, 221] on input "12953553" at bounding box center [367, 223] width 308 height 24
paste input "41002532"
click at [526, 87] on div "Edit Content 1 Commodity library" at bounding box center [534, 50] width 1036 height 100
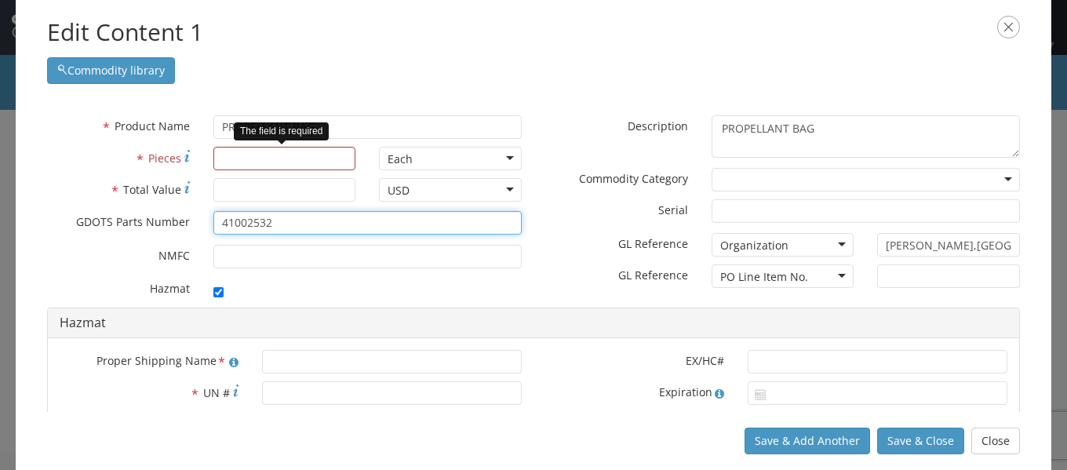
type input "41002532"
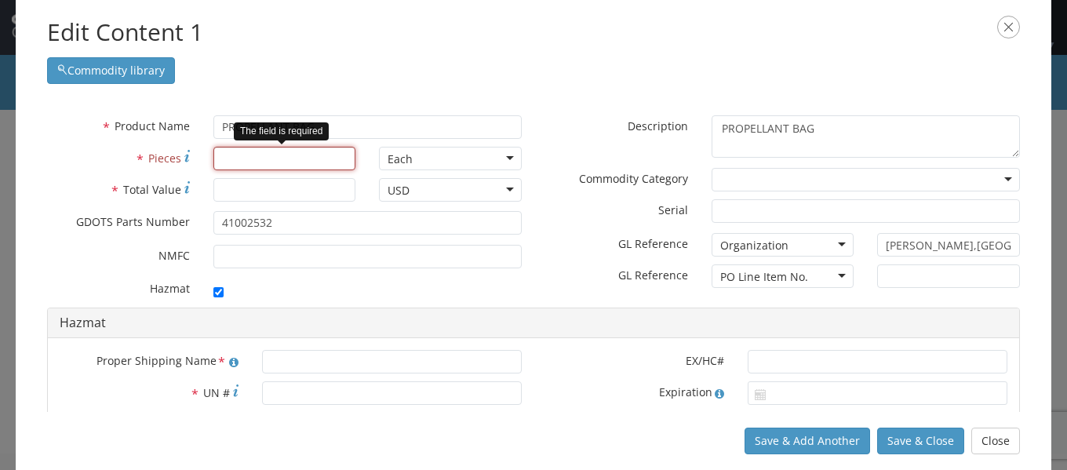
click at [258, 162] on input "* Pieces" at bounding box center [284, 159] width 143 height 24
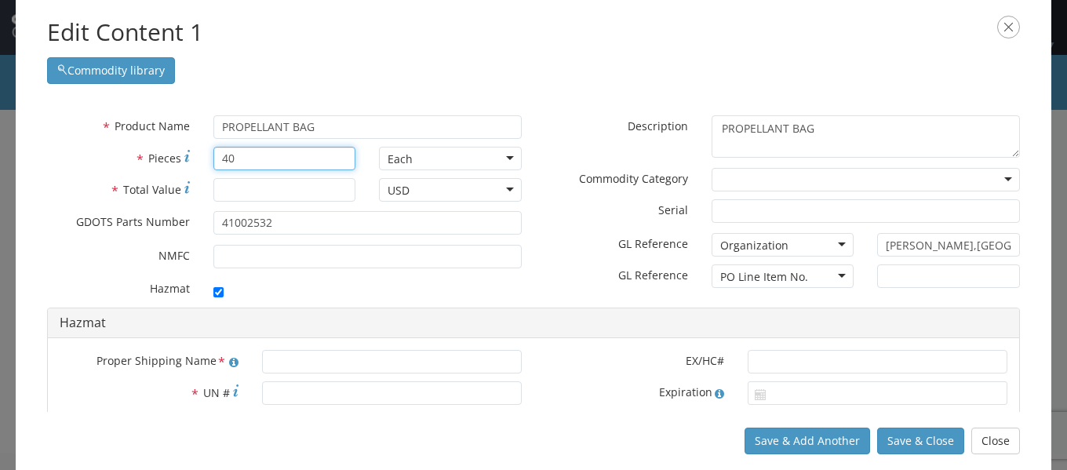
type input "4"
type input "1080"
click at [260, 205] on div "* Total Value" at bounding box center [201, 193] width 332 height 31
click at [272, 189] on input "* Total Value" at bounding box center [284, 190] width 143 height 24
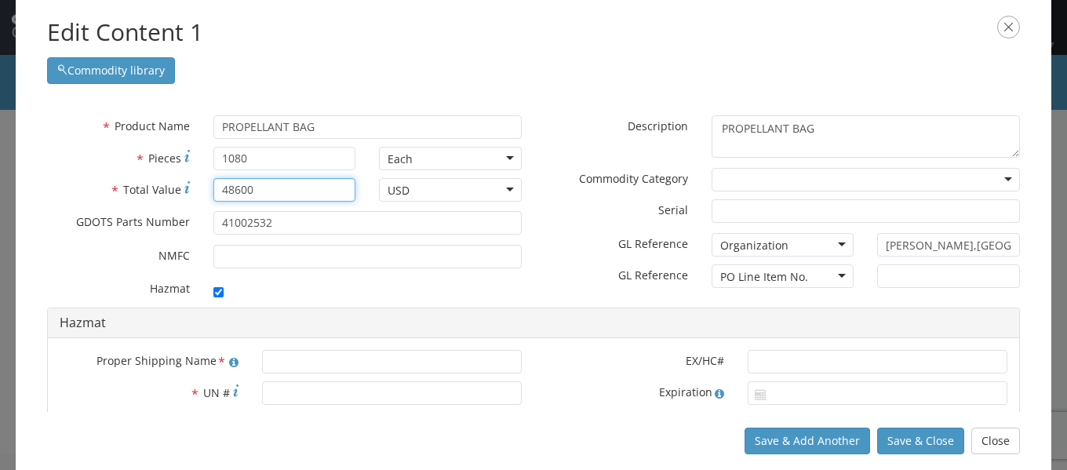
click at [363, 63] on div "Commodity library" at bounding box center [533, 66] width 973 height 35
type input "48600"
click at [221, 290] on input "checkbox" at bounding box center [218, 292] width 10 height 10
checkbox input "false"
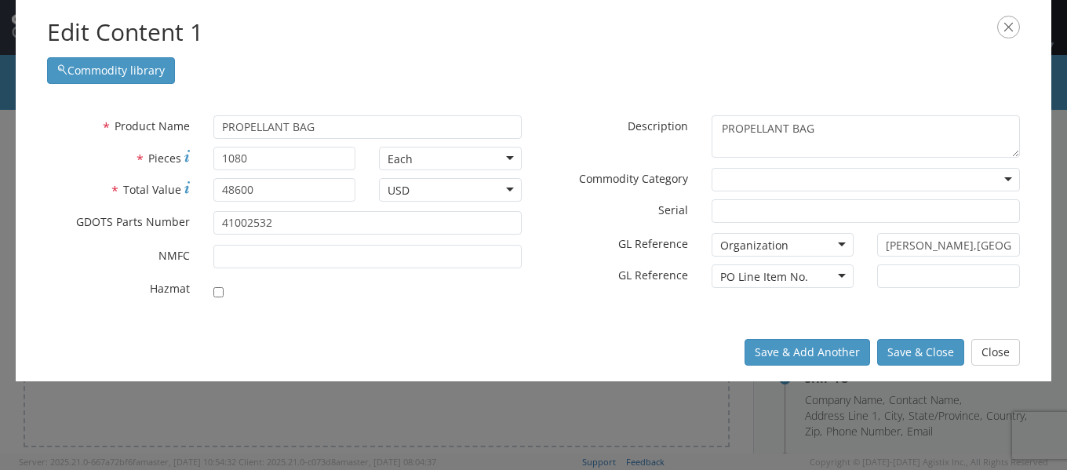
click at [931, 263] on div "[PERSON_NAME],[GEOGRAPHIC_DATA]" at bounding box center [949, 248] width 166 height 31
click at [926, 287] on input "text" at bounding box center [948, 276] width 143 height 24
type input "1-1"
click at [801, 247] on div "Organization" at bounding box center [783, 245] width 143 height 24
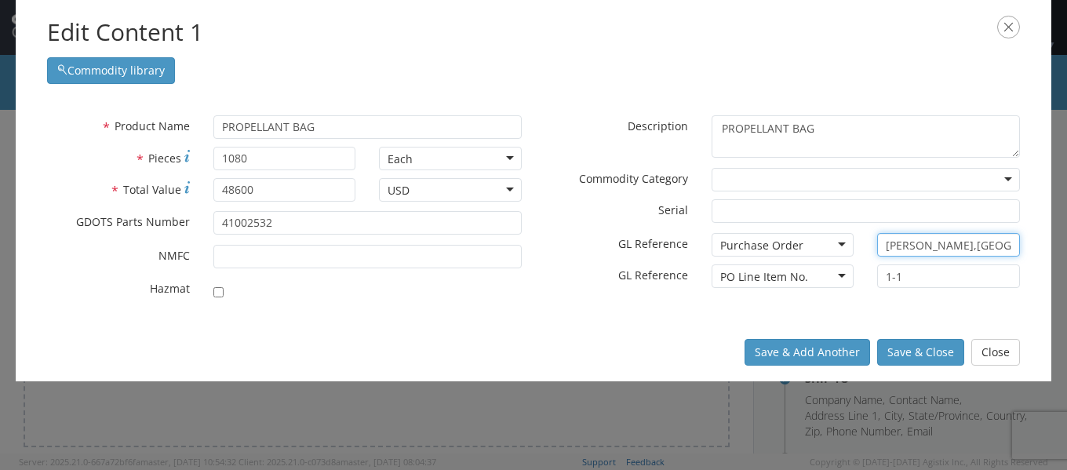
click at [1001, 245] on input "[PERSON_NAME],[GEOGRAPHIC_DATA]" at bounding box center [948, 245] width 143 height 24
type input "90087"
click at [518, 342] on div "Save & Add Another Save & Close Close" at bounding box center [534, 352] width 1036 height 58
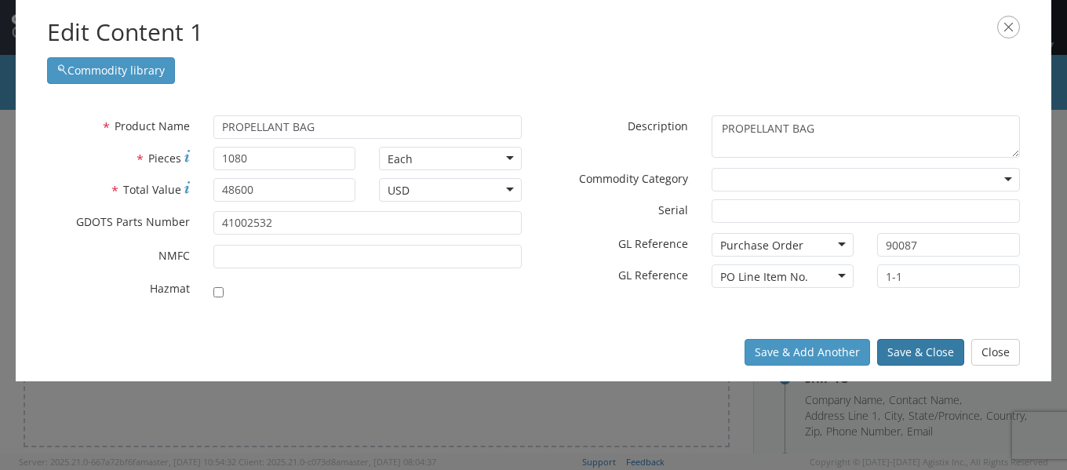
click at [926, 352] on button "Save & Close" at bounding box center [920, 352] width 87 height 27
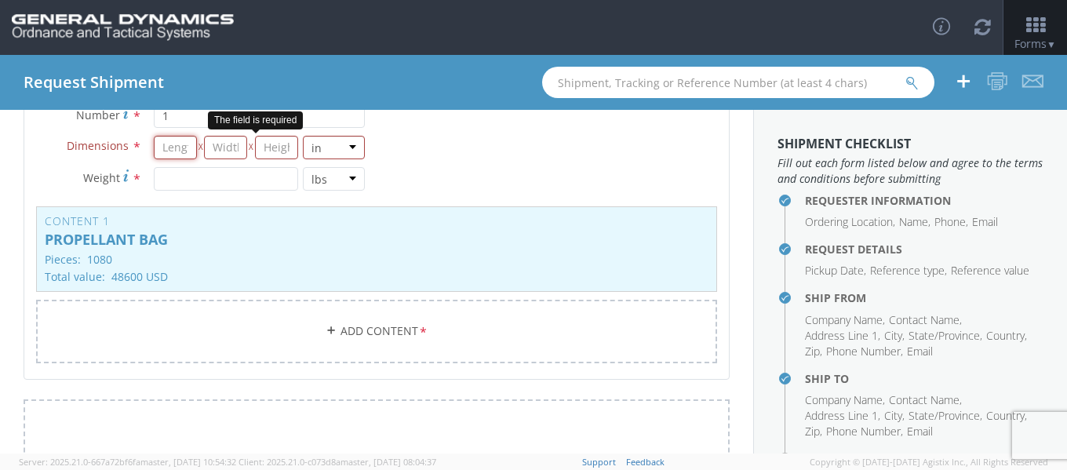
click at [173, 141] on input "number" at bounding box center [175, 148] width 43 height 24
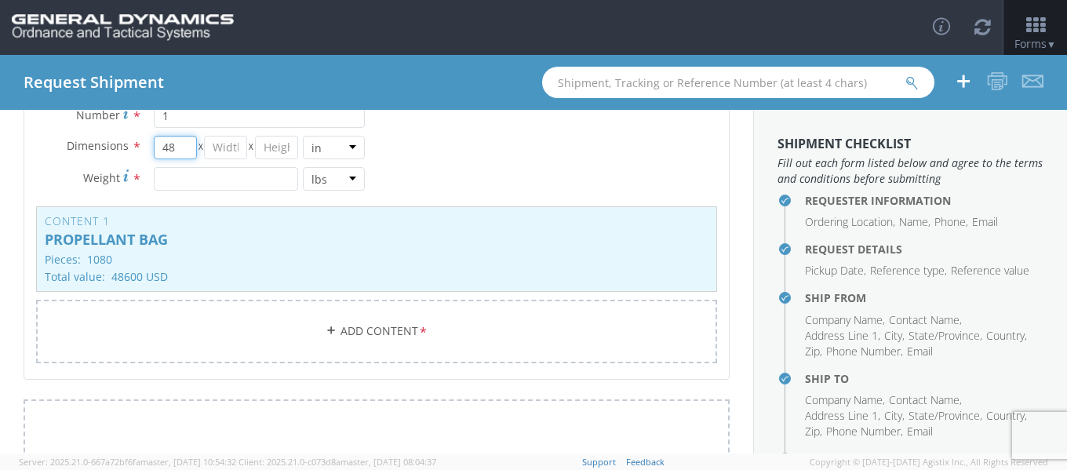
type input "48"
click at [247, 150] on span "X" at bounding box center [250, 148] width 7 height 24
click at [231, 150] on input "number" at bounding box center [225, 148] width 43 height 24
type input "48"
click at [270, 144] on input "number" at bounding box center [276, 148] width 43 height 24
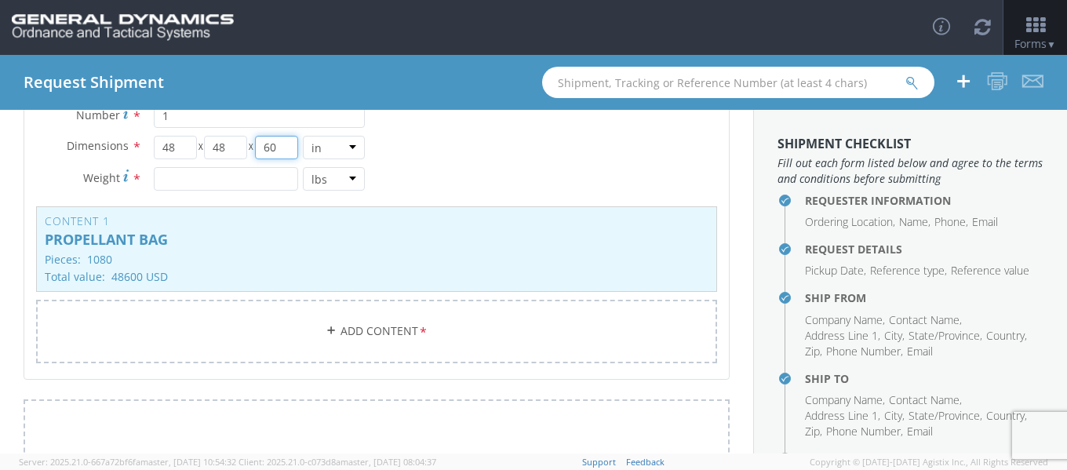
type input "60"
click at [221, 178] on input "number" at bounding box center [226, 179] width 145 height 24
type input "2376"
click at [698, 177] on div "Type * Pallet(s) Standard (Not Stackable) Pallet(s) Standard (Not Stackable) Ba…" at bounding box center [376, 212] width 705 height 341
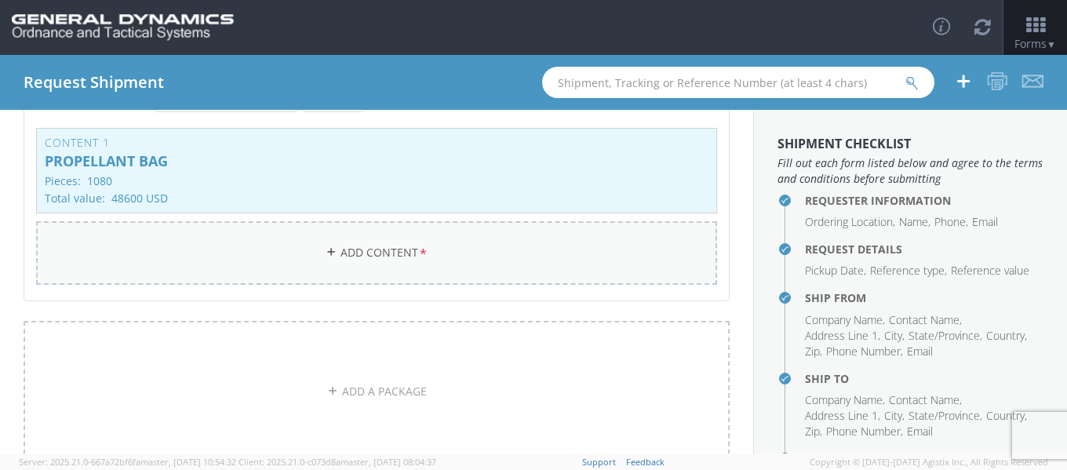
scroll to position [0, 0]
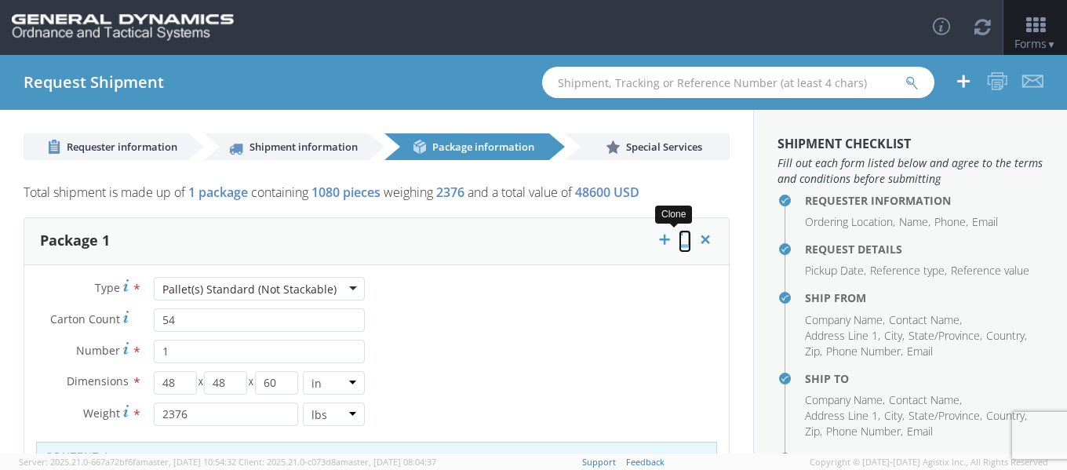
click at [679, 237] on icon at bounding box center [685, 240] width 13 height 16
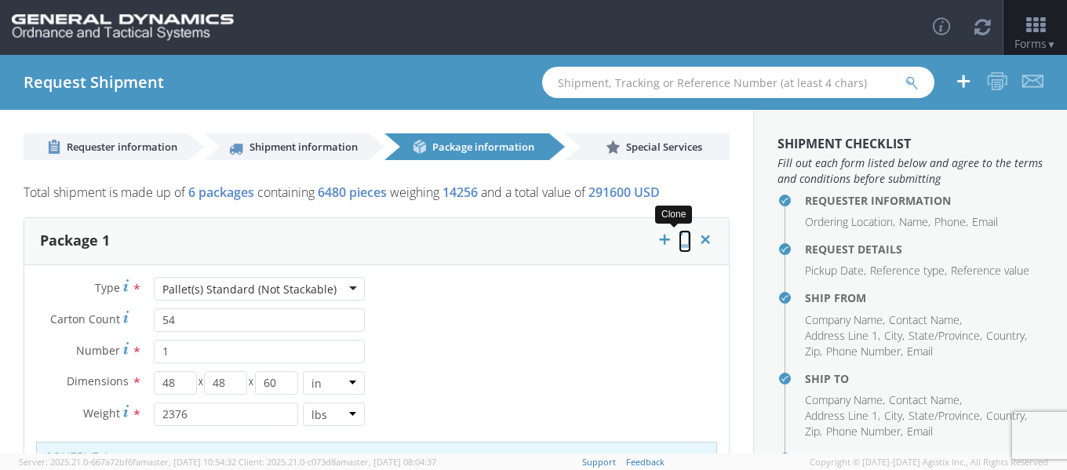
click at [679, 237] on icon at bounding box center [685, 240] width 13 height 16
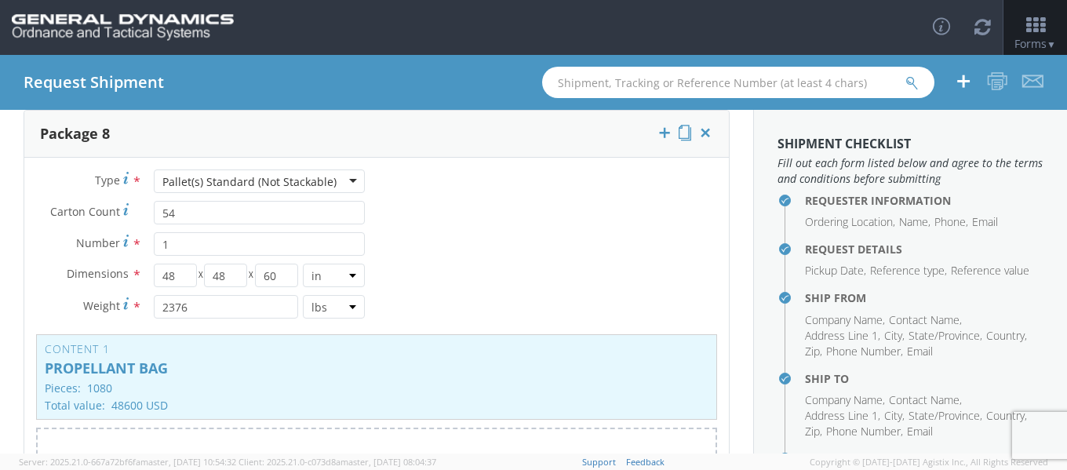
scroll to position [2895, 0]
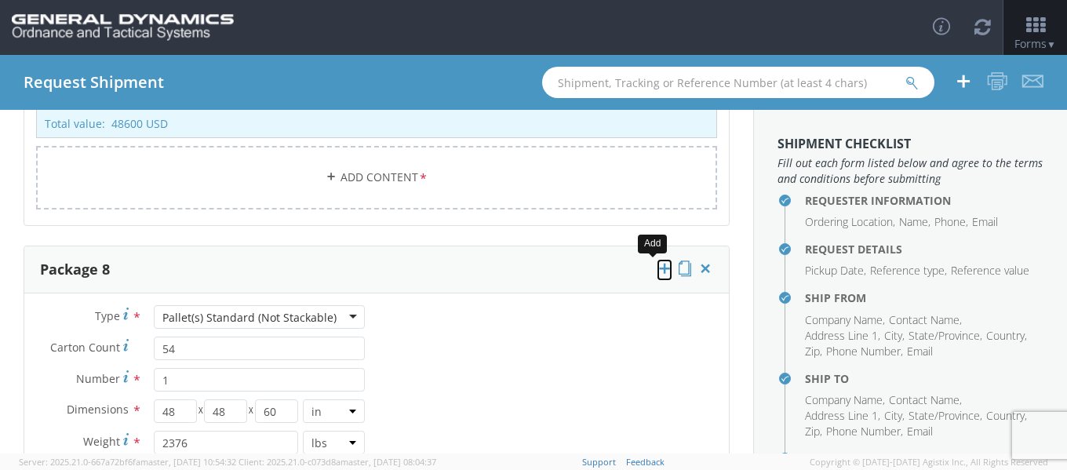
click at [657, 267] on icon at bounding box center [665, 269] width 16 height 16
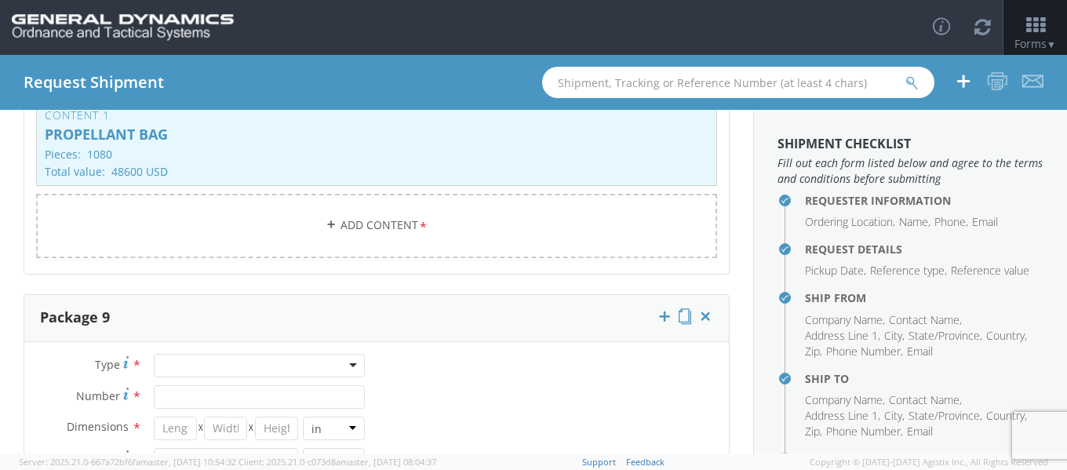
scroll to position [3366, 0]
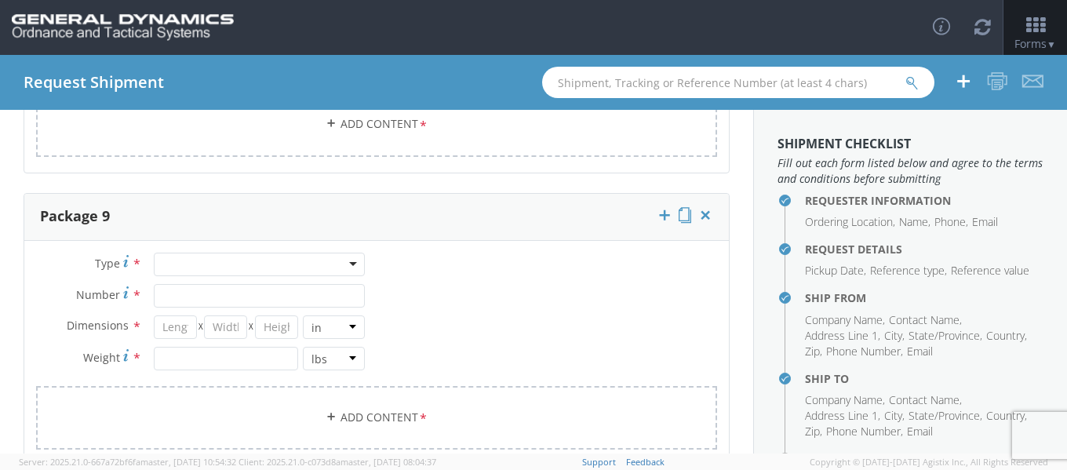
click at [173, 262] on div at bounding box center [259, 265] width 211 height 24
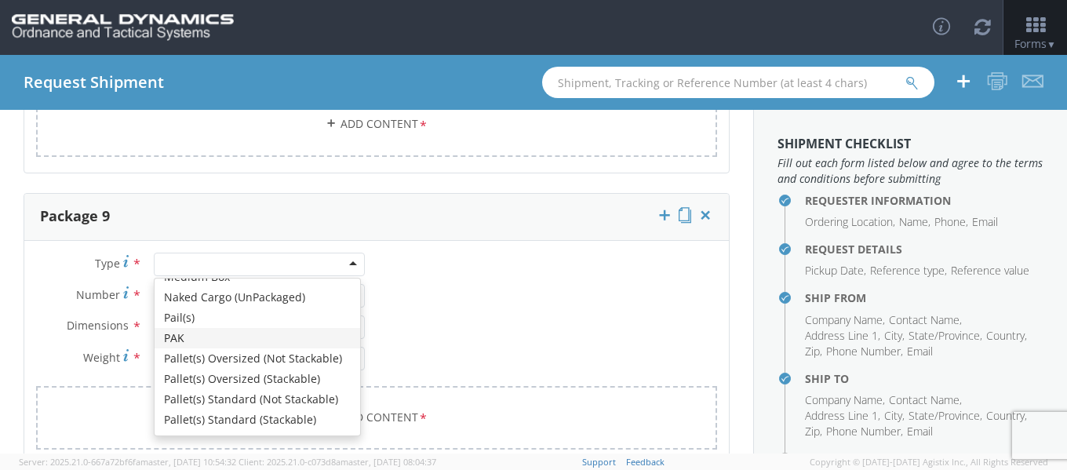
scroll to position [471, 0]
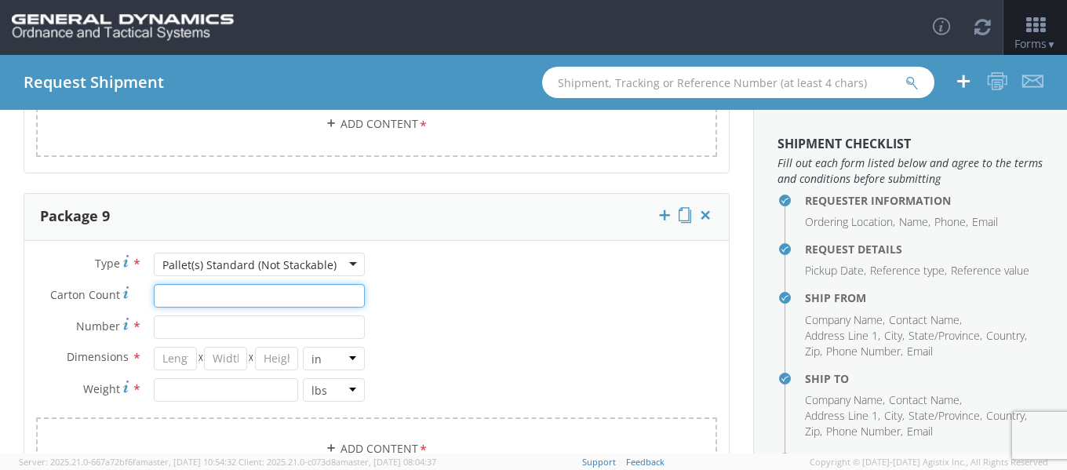
click at [213, 291] on input "Carton Count *" at bounding box center [259, 296] width 211 height 24
type input "8"
click at [274, 313] on div "Type * Pallet(s) Standard (Not Stackable) Pallet(s) Standard (Not Stackable) Ba…" at bounding box center [200, 335] width 352 height 165
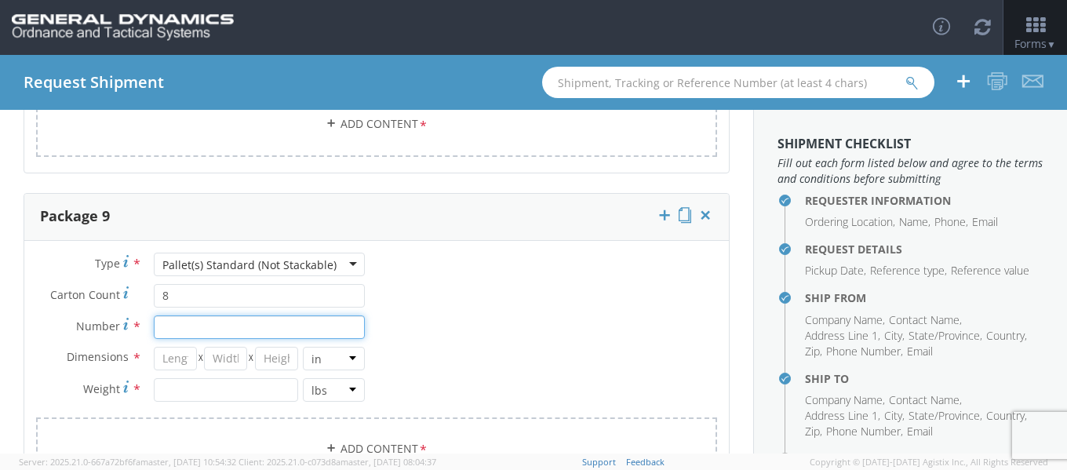
click at [264, 329] on input "Number *" at bounding box center [259, 328] width 211 height 24
type input "1"
click at [182, 359] on input "number" at bounding box center [175, 359] width 43 height 24
type input "48"
click at [235, 358] on input "number" at bounding box center [225, 359] width 43 height 24
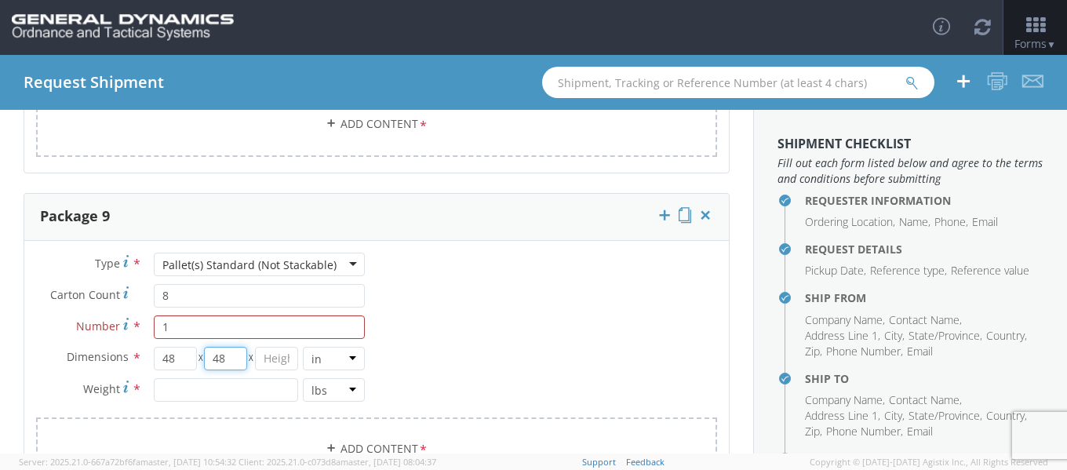
type input "48"
click at [280, 352] on input "number" at bounding box center [276, 359] width 43 height 24
type input "55"
click at [222, 388] on input "number" at bounding box center [226, 390] width 145 height 24
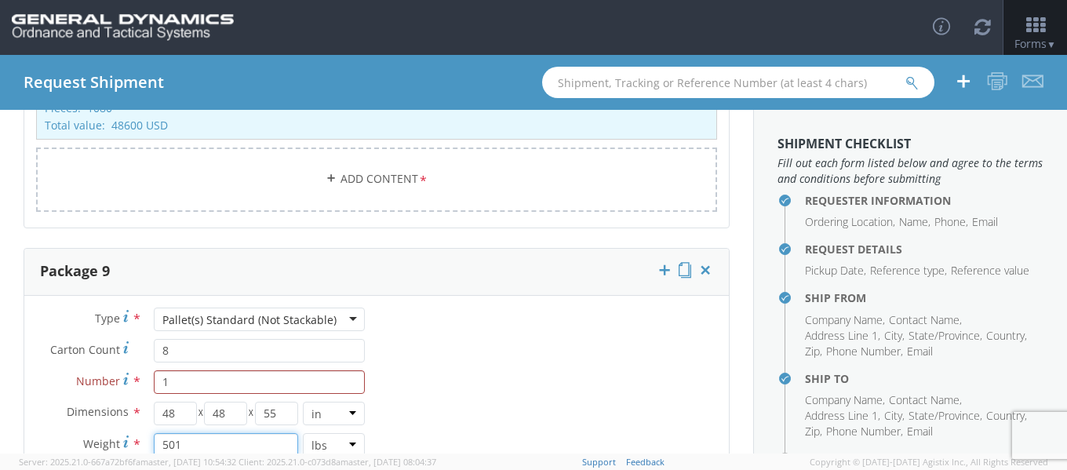
scroll to position [3288, 0]
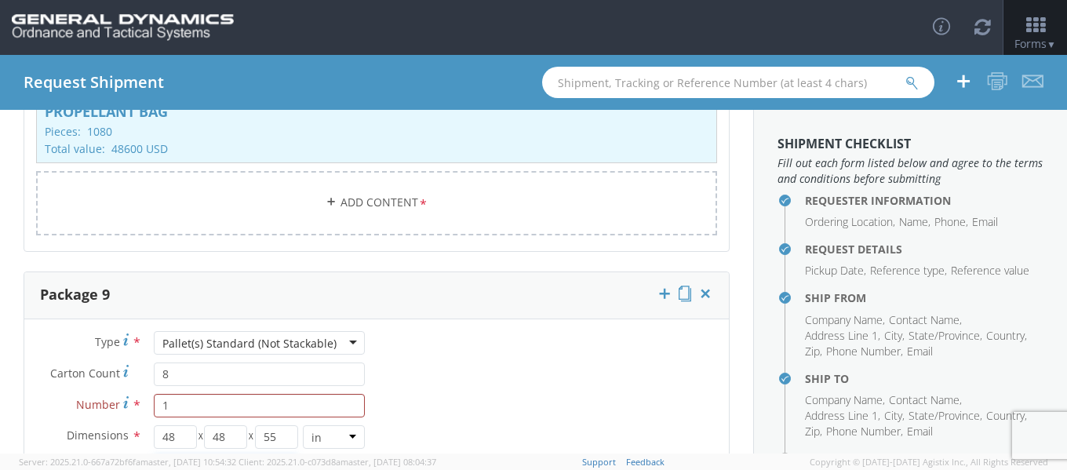
type input "501"
click at [528, 377] on div "Type * Pallet(s) Standard (Not Stackable) Pallet(s) Standard (Not Stackable) Ba…" at bounding box center [376, 455] width 705 height 248
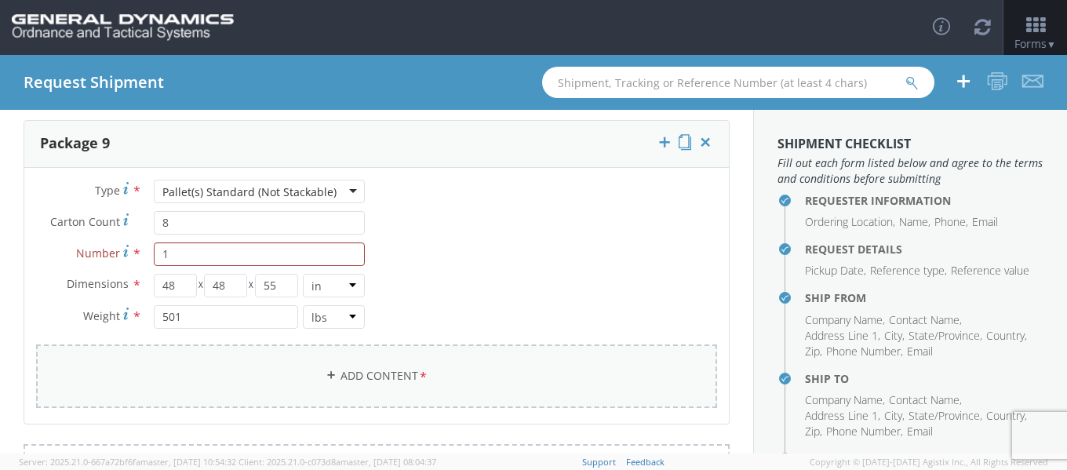
scroll to position [3445, 0]
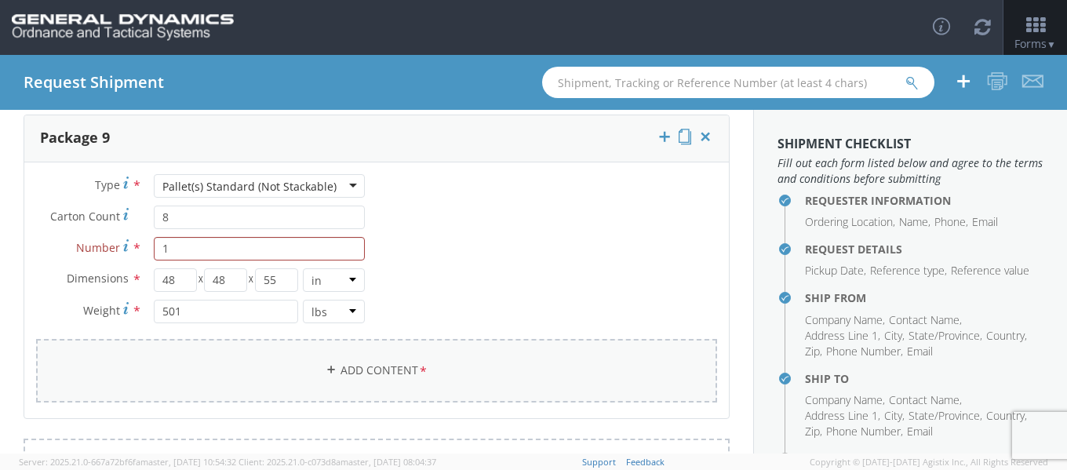
click at [420, 367] on span "*" at bounding box center [423, 371] width 10 height 17
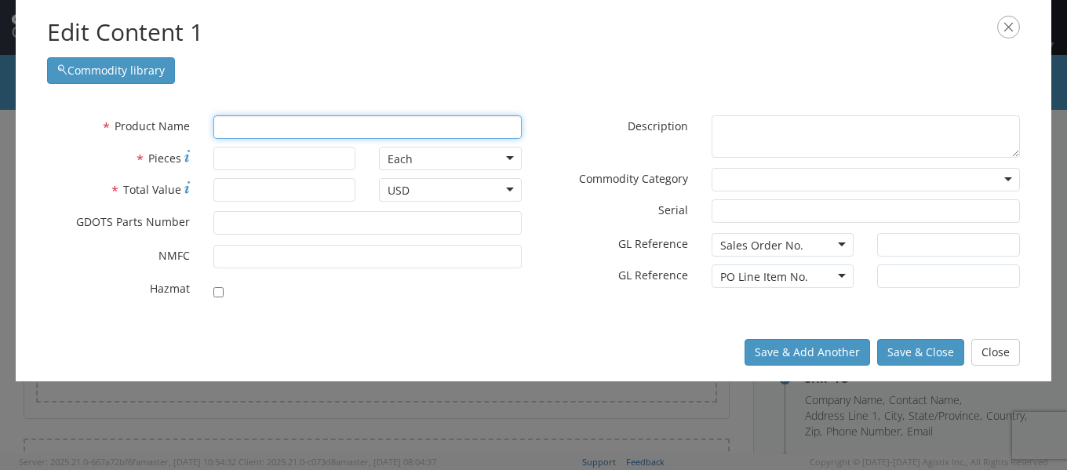
click at [268, 126] on input "text" at bounding box center [367, 127] width 308 height 24
type input "[PERSON_NAME]"
type input "CaRTRIDGE, 120MM, TPMP-T, M1002"
type input "Ca"
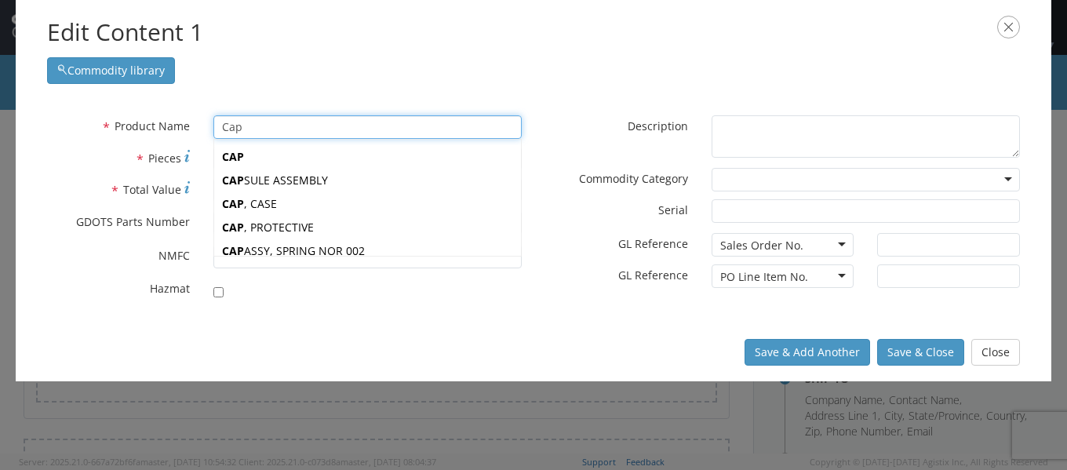
type input "Cap"
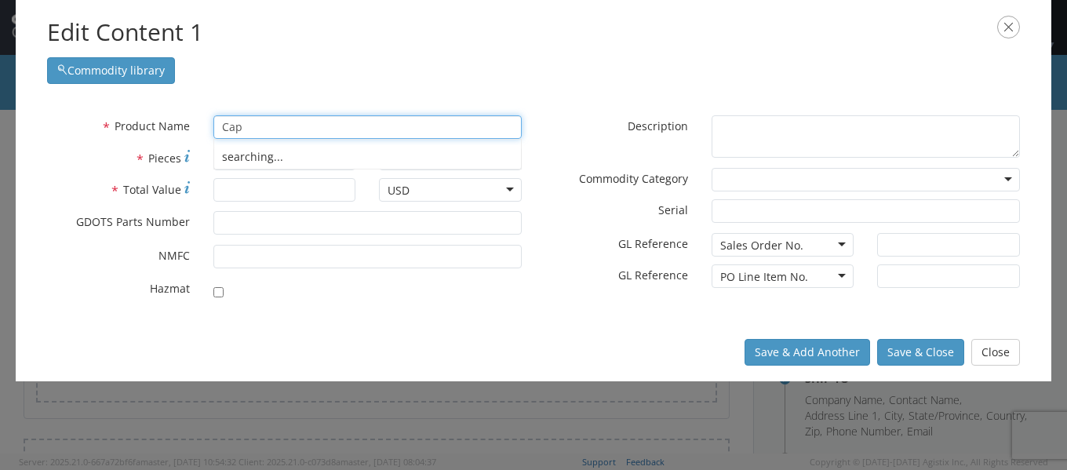
type input "Cap ASSY, SPRING NOR 002"
click at [580, 42] on h2 "Edit Content 1" at bounding box center [533, 33] width 973 height 34
click at [224, 125] on input "Cap & strap" at bounding box center [367, 127] width 308 height 24
click at [560, 86] on div "Edit Content 1 Commodity library" at bounding box center [534, 50] width 1036 height 100
type input "Cap & strap"
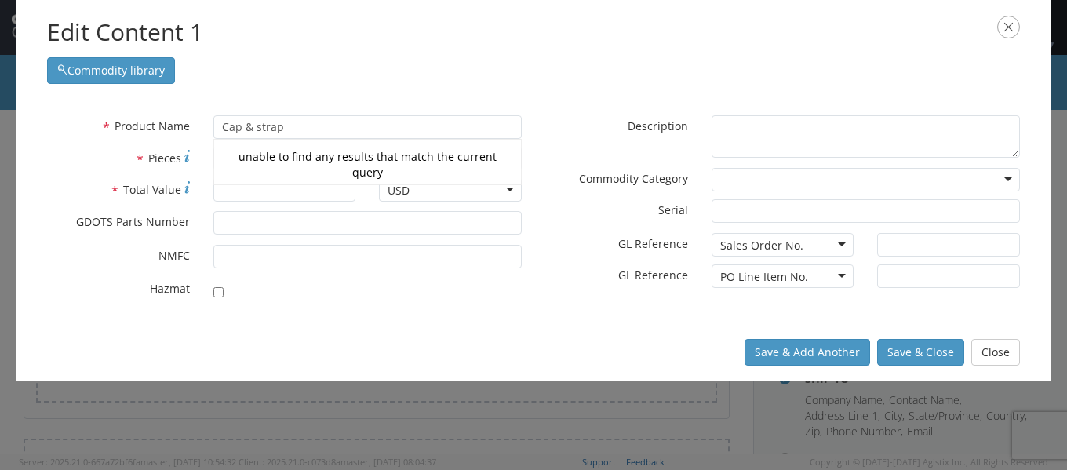
click at [341, 330] on div "Save & Add Another Save & Close Close" at bounding box center [534, 352] width 1036 height 58
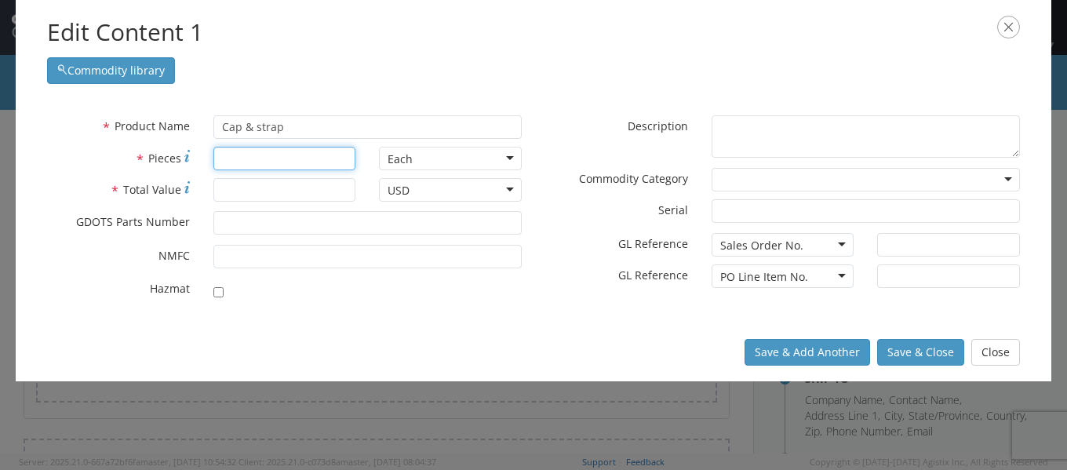
click at [239, 160] on input "* Pieces" at bounding box center [284, 159] width 143 height 24
type input "2304"
click at [294, 183] on input "* Total Value" at bounding box center [284, 190] width 143 height 24
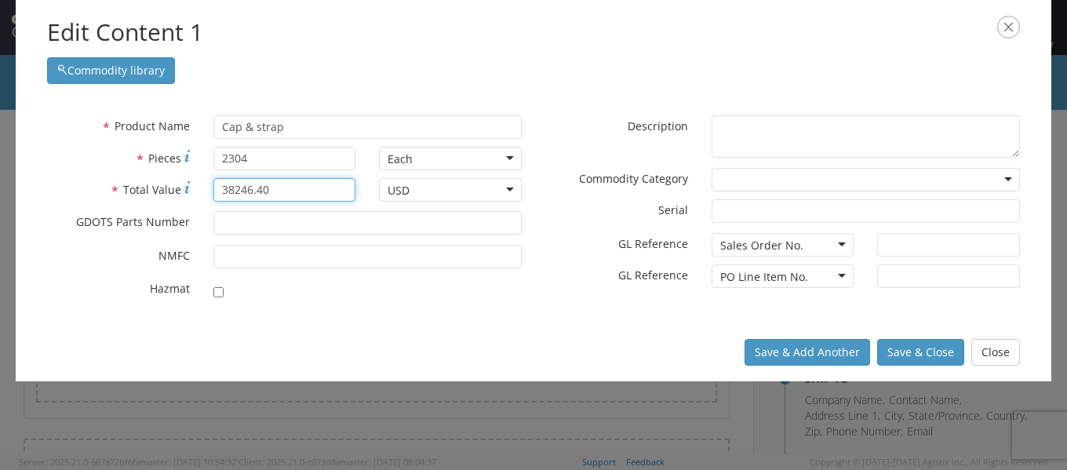
type input "38246.40"
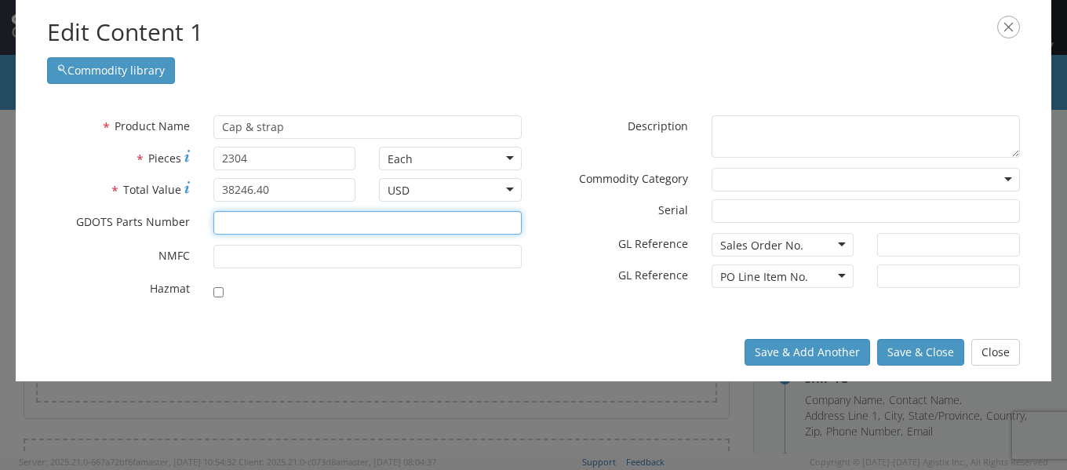
click at [257, 232] on input "* GDOTS Parts Number" at bounding box center [367, 223] width 308 height 24
type input "41002517-1"
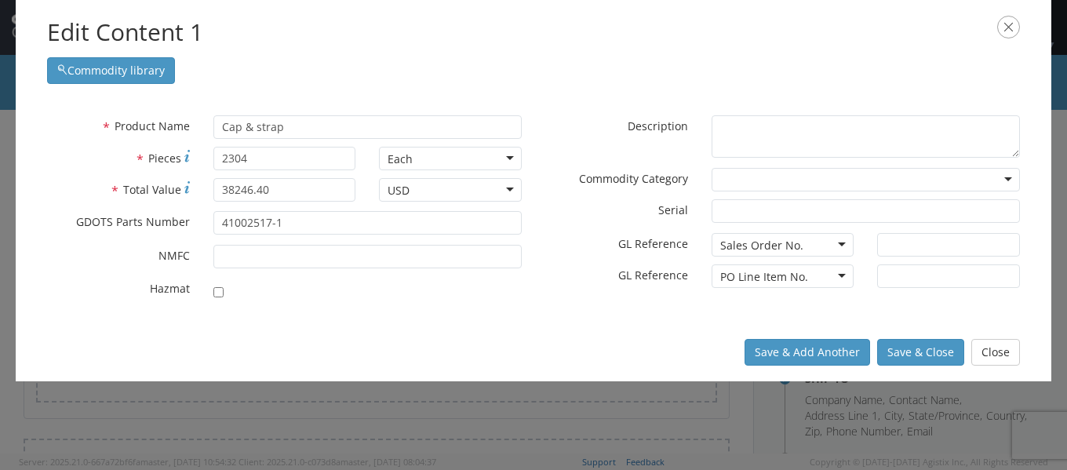
click at [323, 323] on div "Save & Add Another Save & Close Close" at bounding box center [534, 352] width 1036 height 58
click at [911, 276] on input "text" at bounding box center [948, 276] width 143 height 24
type input "2-1"
click at [815, 246] on div "Sales Order No." at bounding box center [783, 245] width 143 height 24
click at [903, 247] on input "text" at bounding box center [948, 245] width 143 height 24
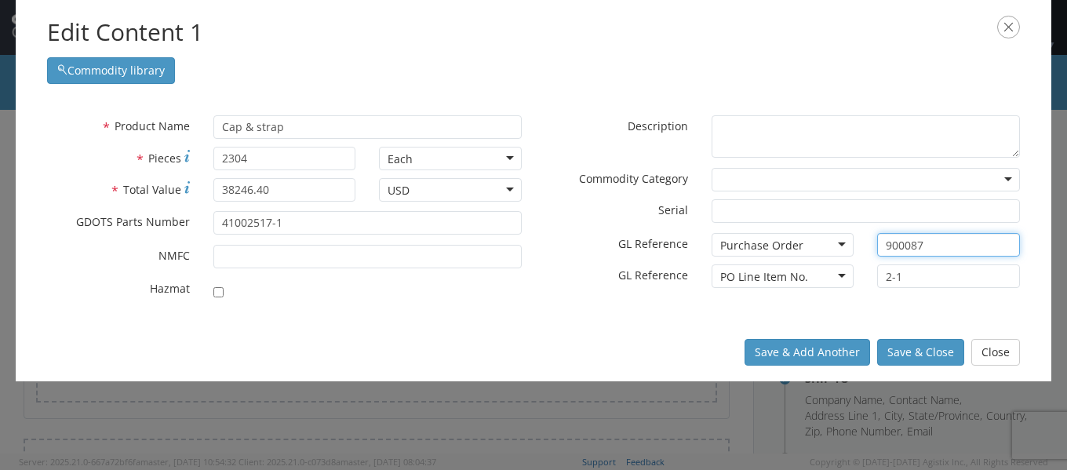
click at [903, 250] on input "900087" at bounding box center [948, 245] width 143 height 24
type input "90087"
click at [527, 320] on div "* Product Name Cap & strap Cap unable to find any results that match the curren…" at bounding box center [534, 212] width 1036 height 224
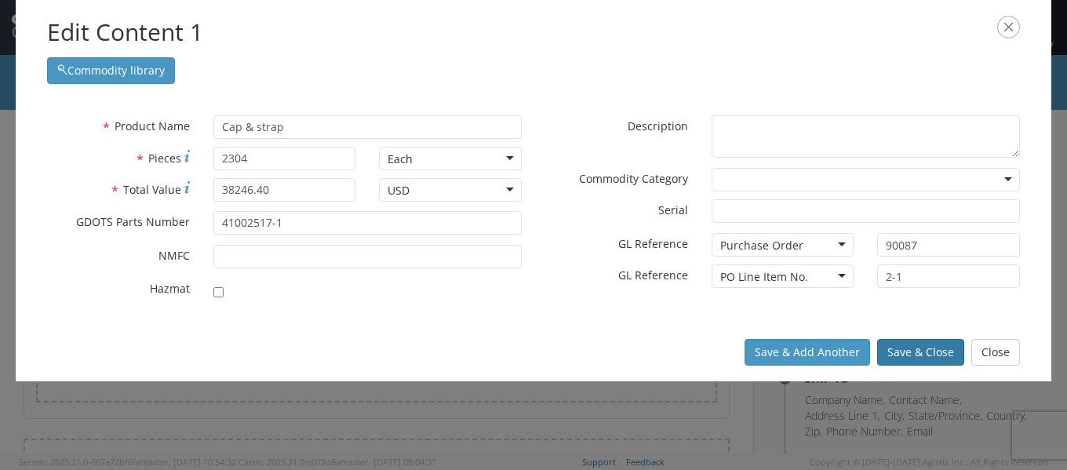
click at [939, 343] on button "Save & Close" at bounding box center [920, 352] width 87 height 27
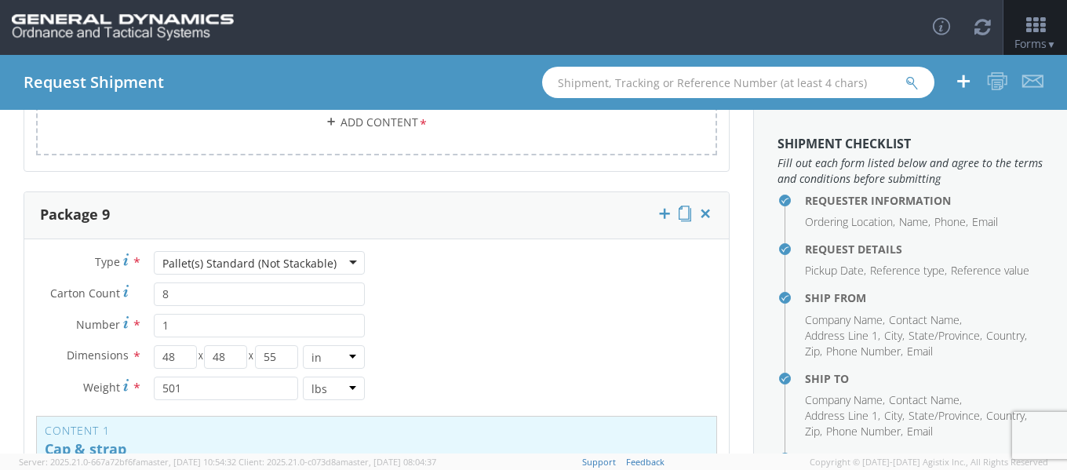
scroll to position [3366, 0]
click at [679, 214] on icon at bounding box center [685, 215] width 13 height 16
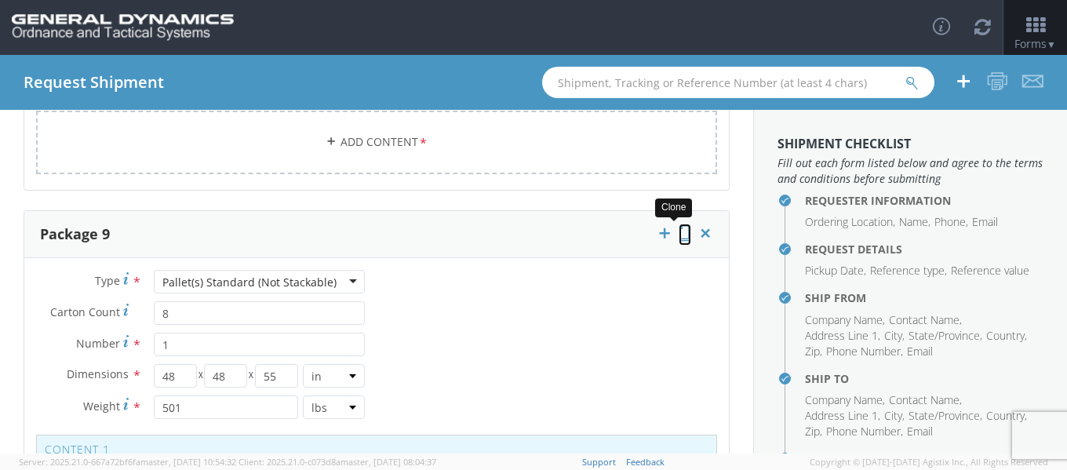
scroll to position [3384, 0]
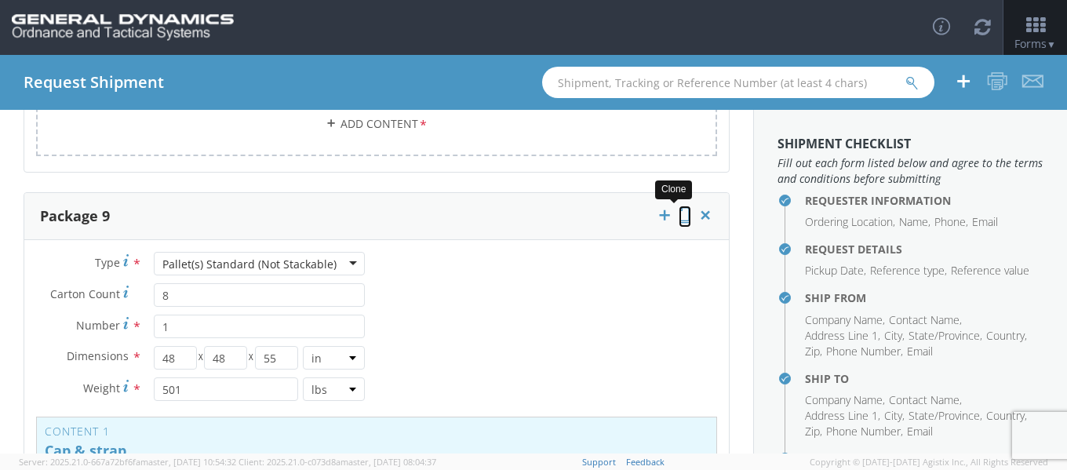
click at [679, 214] on icon at bounding box center [685, 215] width 13 height 16
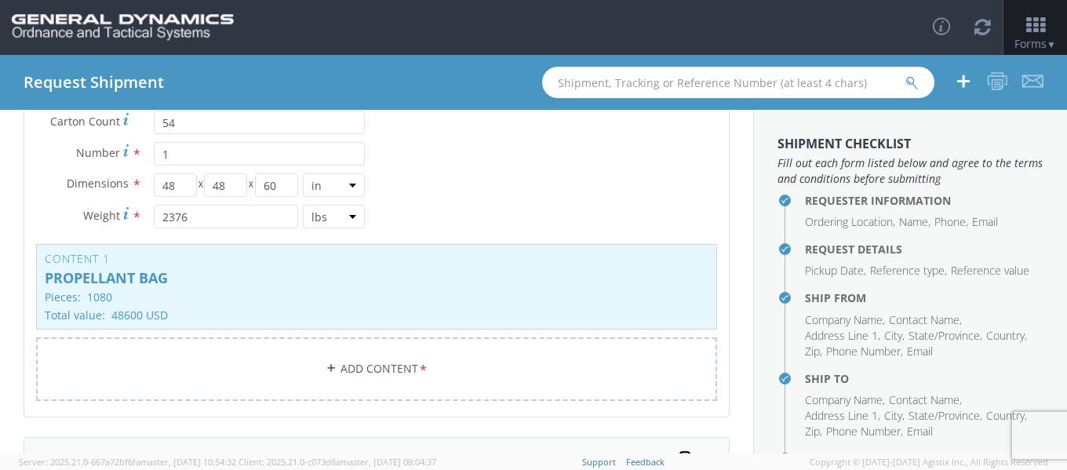
scroll to position [3453, 0]
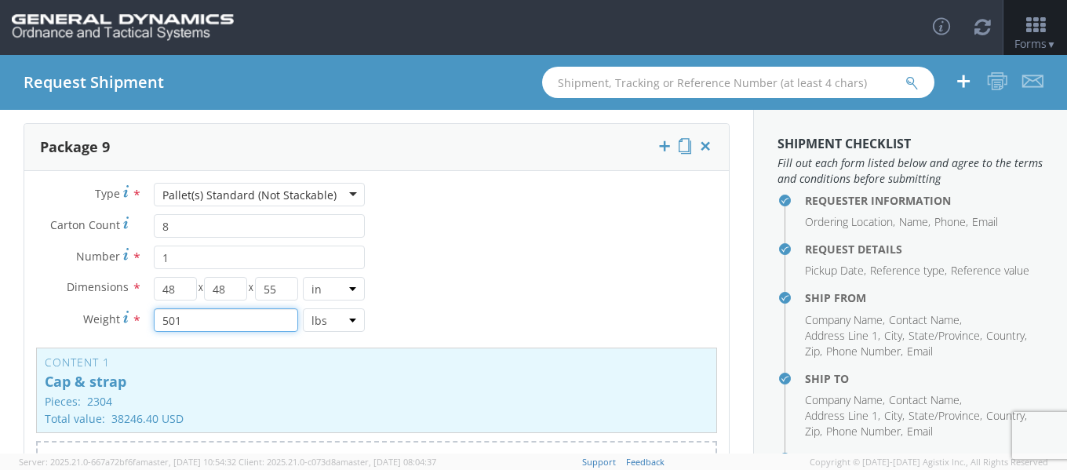
click at [203, 326] on input "501" at bounding box center [226, 320] width 145 height 24
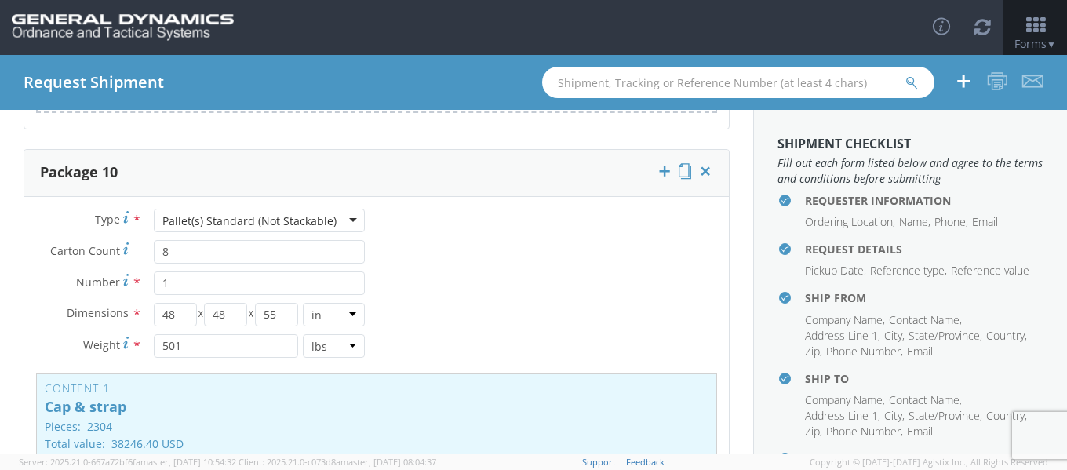
scroll to position [3924, 0]
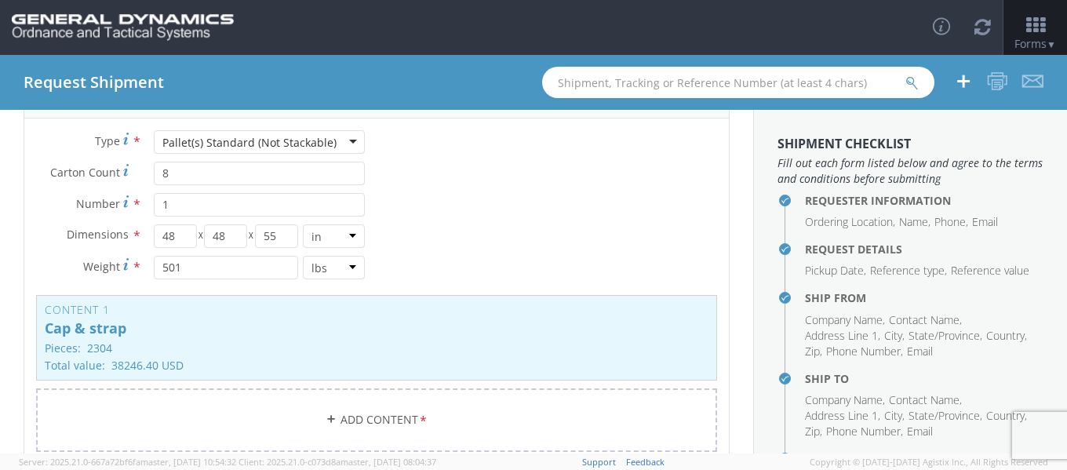
type input "499"
click at [195, 268] on input "501" at bounding box center [226, 268] width 145 height 24
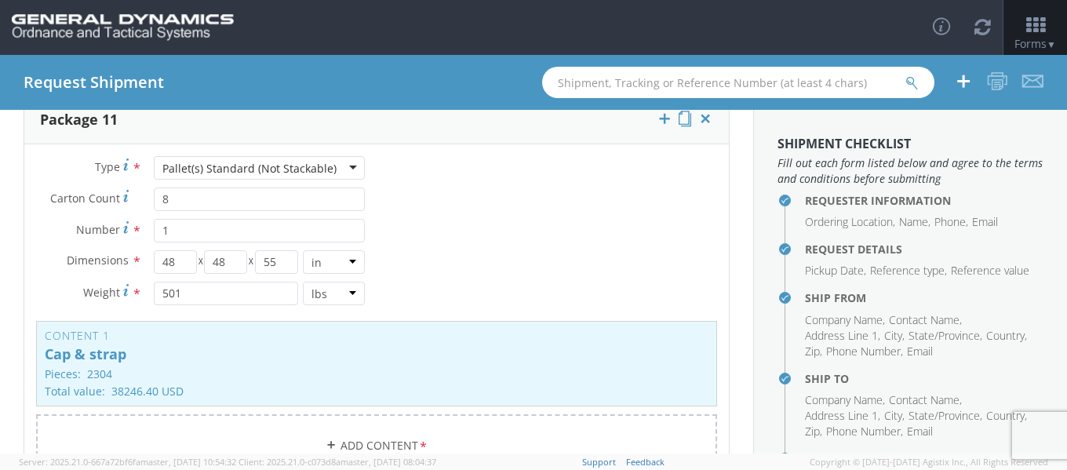
scroll to position [4317, 0]
type input "500"
click at [198, 293] on input "501" at bounding box center [226, 293] width 145 height 24
type input "500"
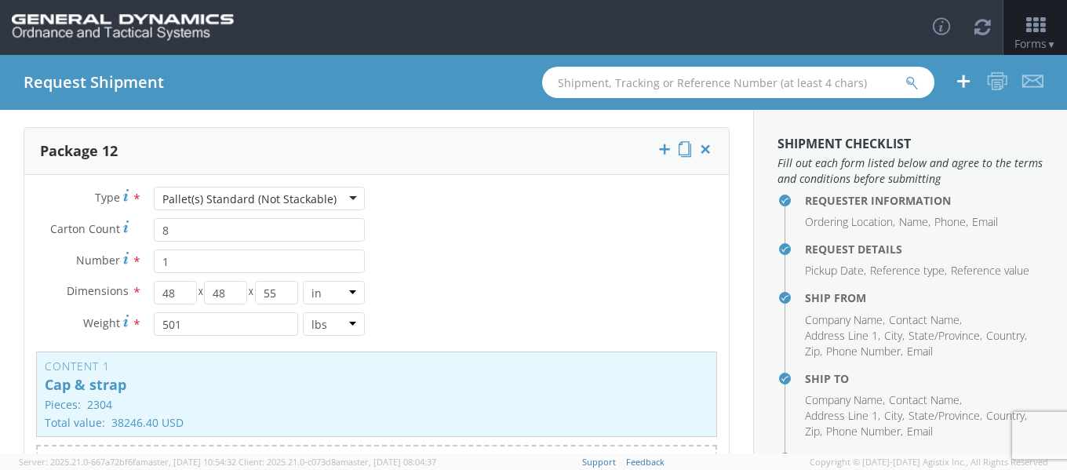
scroll to position [4709, 0]
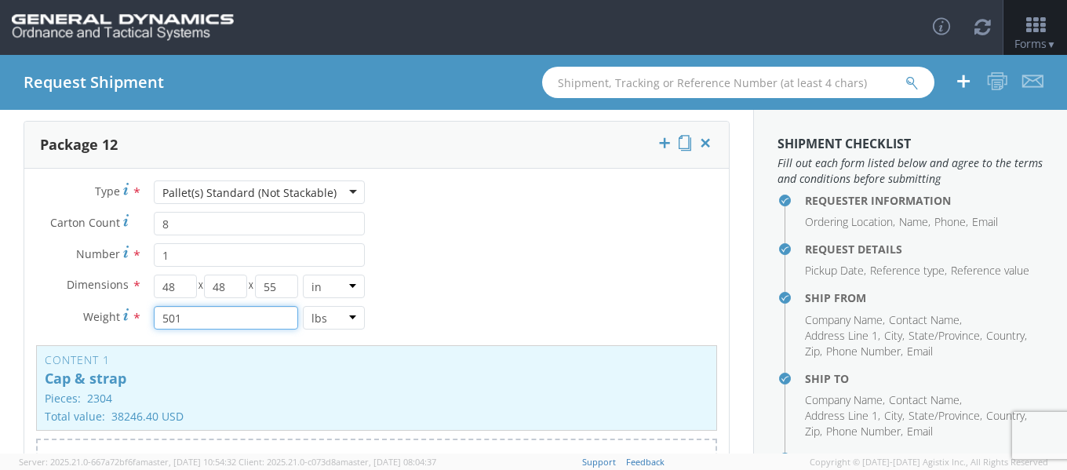
click at [235, 309] on input "501" at bounding box center [226, 318] width 145 height 24
type input "500"
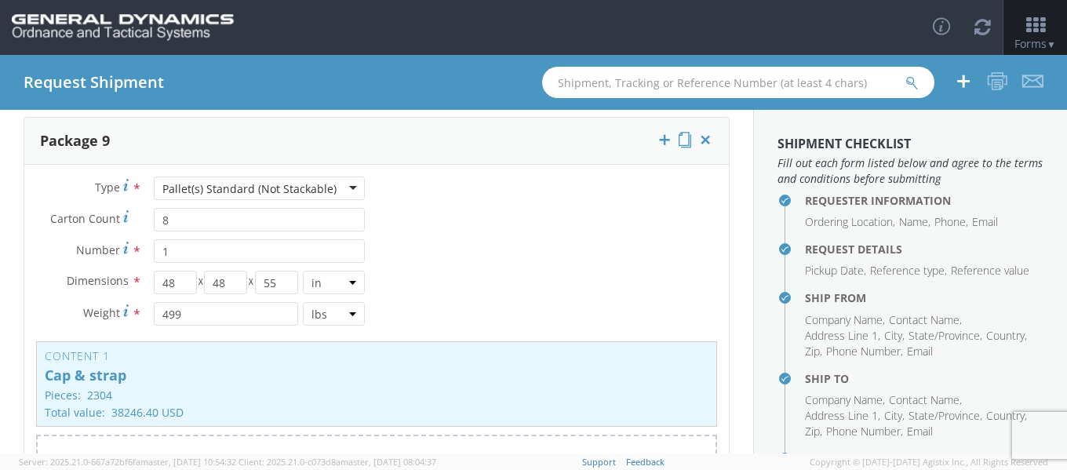
scroll to position [3453, 0]
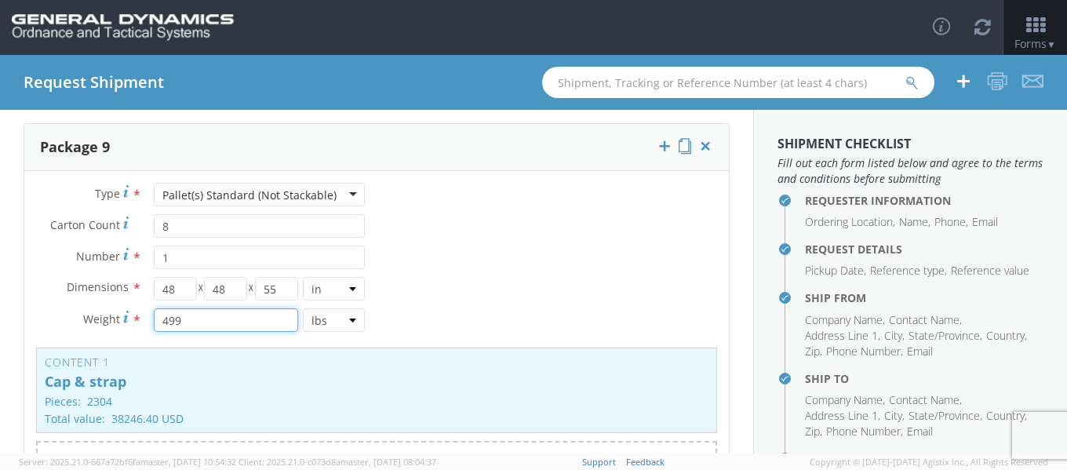
click at [187, 319] on input "499" at bounding box center [226, 320] width 145 height 24
type input "500"
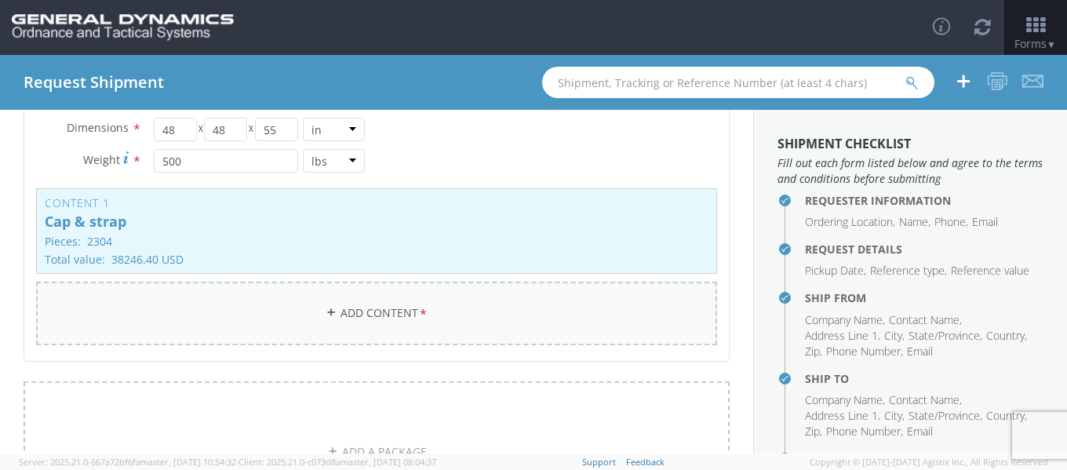
scroll to position [5212, 0]
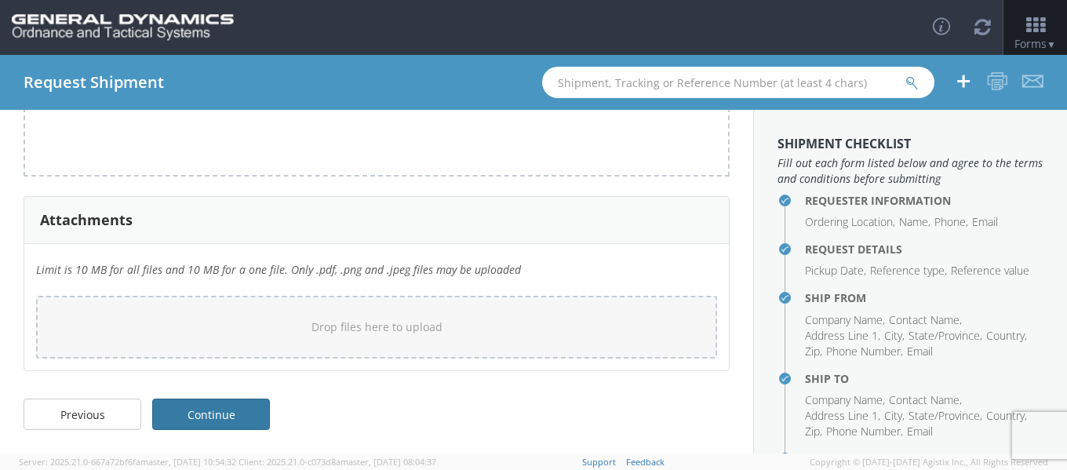
click at [218, 415] on link "Continue" at bounding box center [211, 414] width 118 height 31
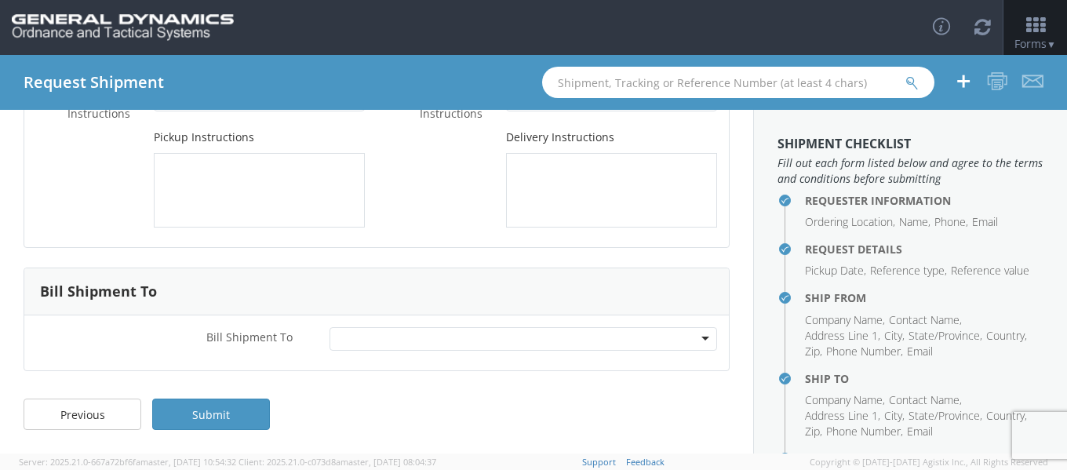
scroll to position [197, 0]
click at [218, 414] on link "Submit" at bounding box center [211, 414] width 118 height 31
